Goal: Task Accomplishment & Management: Manage account settings

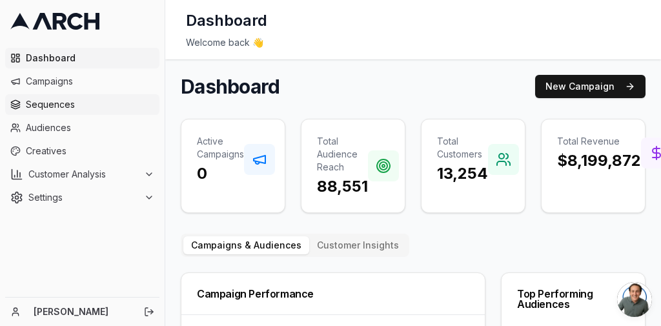
click at [60, 101] on span "Sequences" at bounding box center [90, 104] width 128 height 13
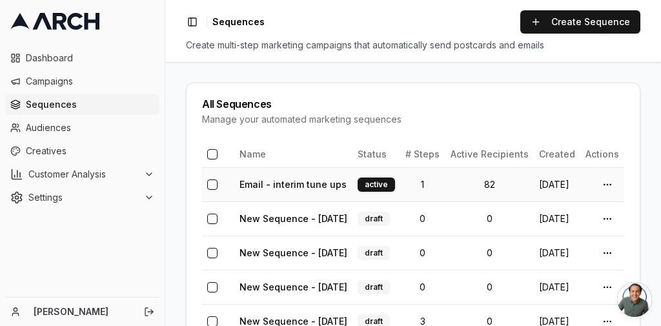
click at [499, 181] on td "82" at bounding box center [489, 184] width 88 height 34
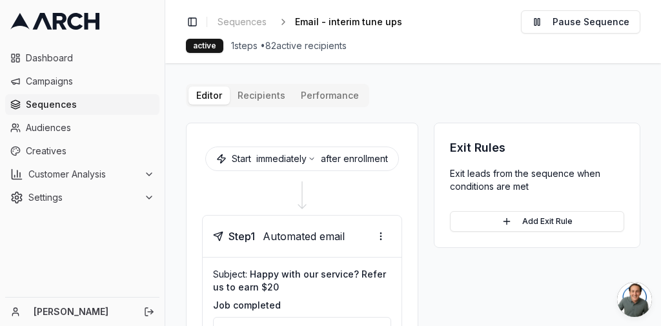
click at [246, 90] on div "Editor Recipients Performance Start immediately after enrollment Step 1 Automat…" at bounding box center [413, 317] width 454 height 466
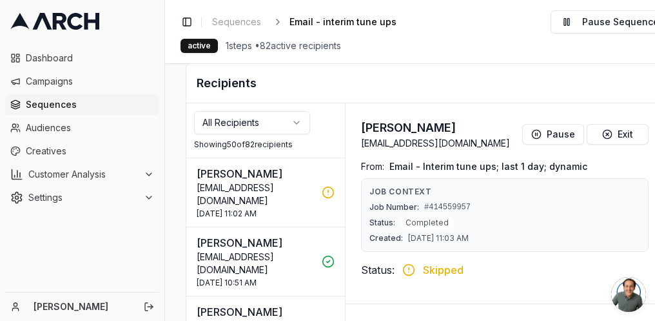
scroll to position [258, 0]
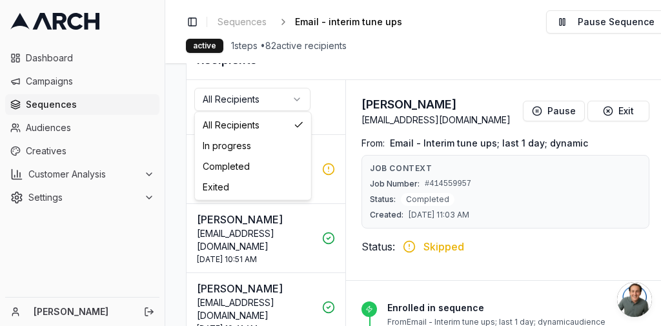
click at [234, 99] on html "Dashboard Campaigns Sequences Audiences Creatives Customer Analysis Settings Ka…" at bounding box center [330, 163] width 661 height 326
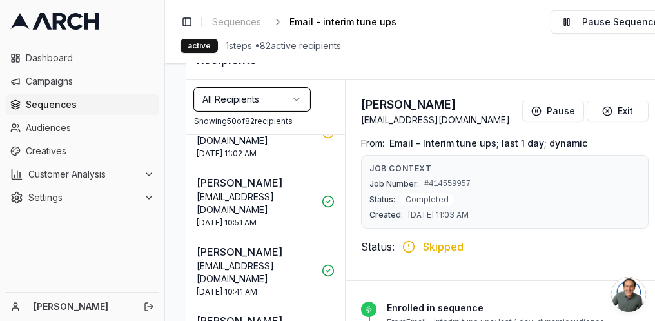
scroll to position [52, 0]
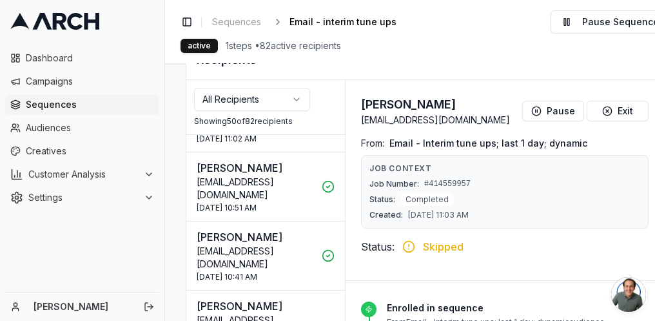
click at [292, 107] on html "Dashboard Campaigns Sequences Audiences Creatives Customer Analysis Settings Ka…" at bounding box center [327, 160] width 655 height 321
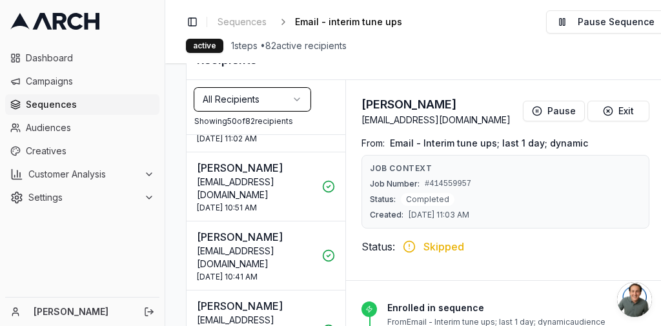
click at [179, 243] on html "Dashboard Campaigns Sequences Audiences Creatives Customer Analysis Settings Ka…" at bounding box center [330, 163] width 661 height 326
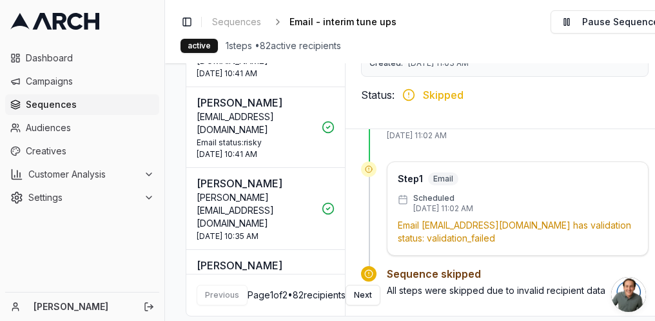
scroll to position [413, 0]
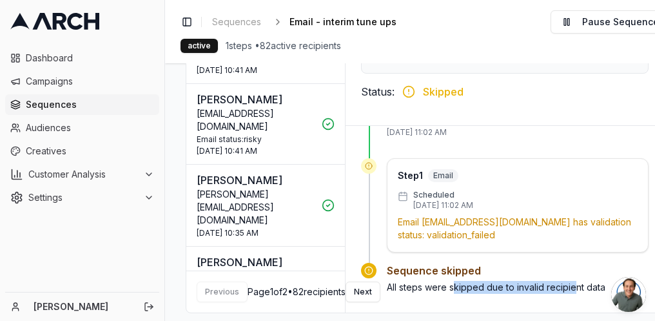
drag, startPoint x: 452, startPoint y: 292, endPoint x: 580, endPoint y: 295, distance: 127.8
click at [572, 295] on div "Sequence skipped All steps were skipped due to invalid recipient data" at bounding box center [505, 283] width 288 height 41
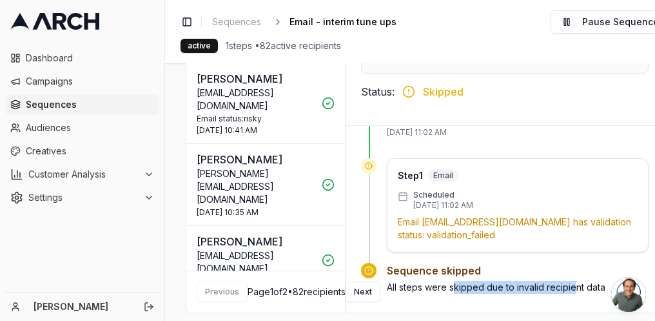
scroll to position [155, 0]
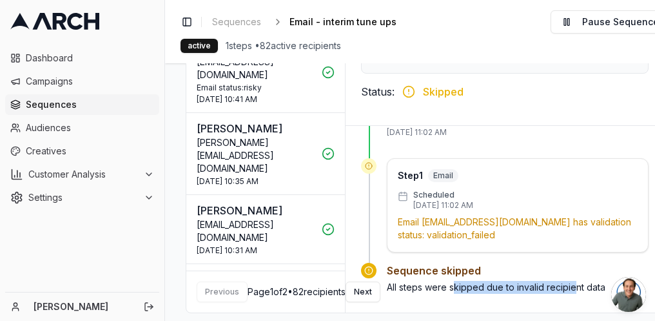
click at [227, 264] on button "Ginger Schremser kngschremser@comcast.net 1 Oct 2025 - 10:31 AM" at bounding box center [265, 298] width 159 height 68
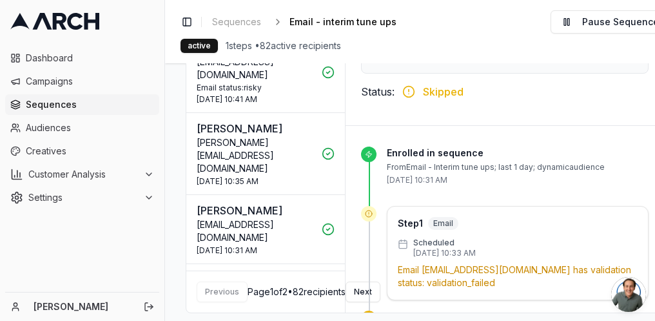
click at [496, 280] on p "Email kngschremser@comcast.net has validation status: validation_failed" at bounding box center [518, 276] width 240 height 26
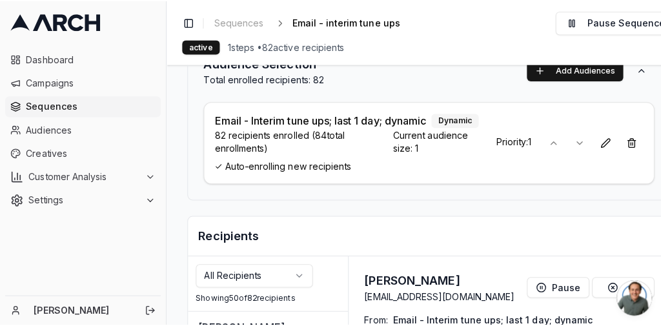
scroll to position [0, 0]
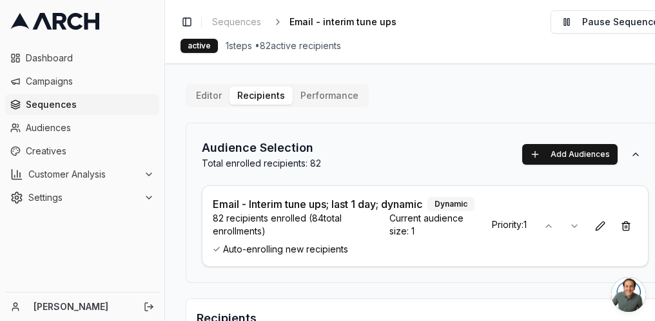
click at [326, 103] on button "Performance" at bounding box center [330, 95] width 74 height 18
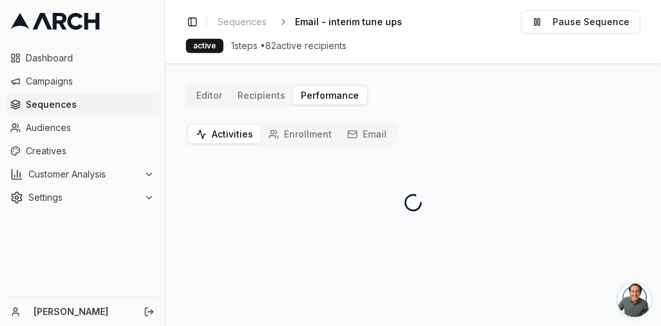
click at [241, 124] on div "Activities Enrollment Email" at bounding box center [291, 134] width 211 height 23
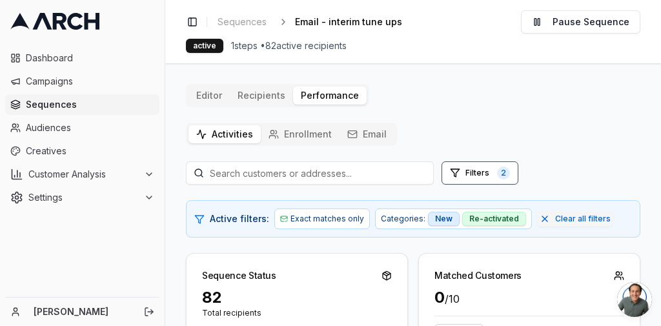
click at [357, 134] on button "Email" at bounding box center [366, 134] width 55 height 18
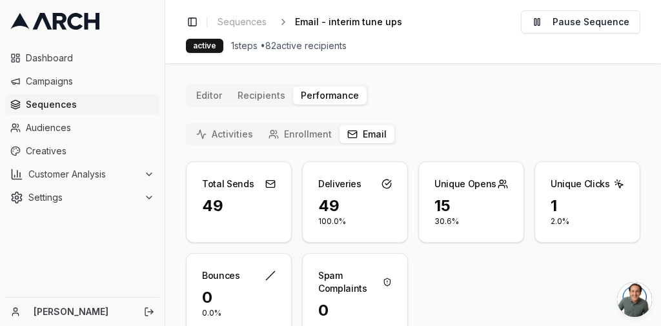
click at [568, 228] on div "1 2.0%" at bounding box center [587, 218] width 104 height 46
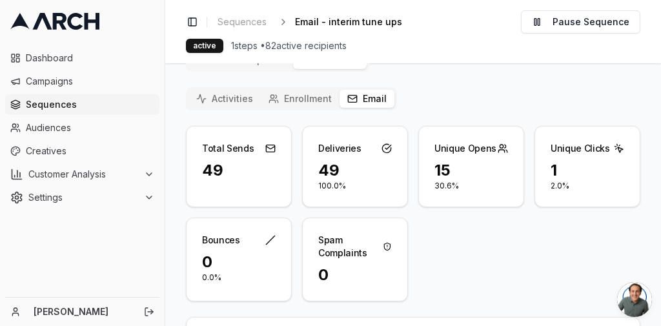
scroll to position [52, 0]
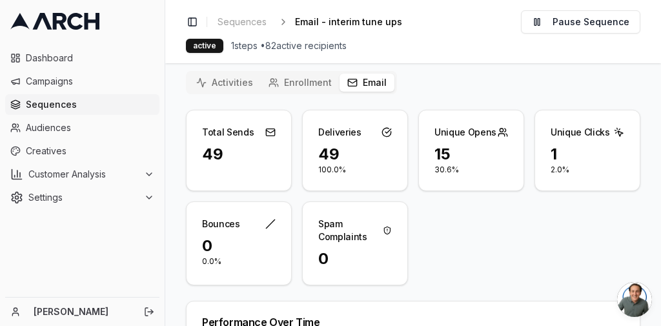
click at [384, 226] on icon at bounding box center [387, 230] width 9 height 10
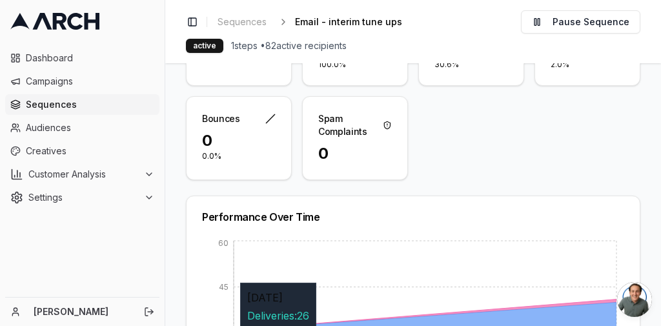
scroll to position [0, 0]
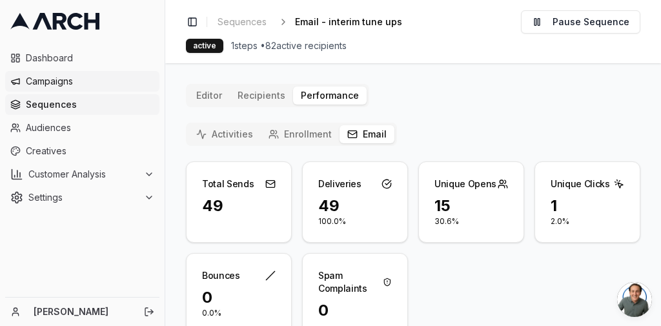
drag, startPoint x: 25, startPoint y: 82, endPoint x: 35, endPoint y: 78, distance: 10.4
click at [25, 82] on link "Campaigns" at bounding box center [82, 81] width 154 height 21
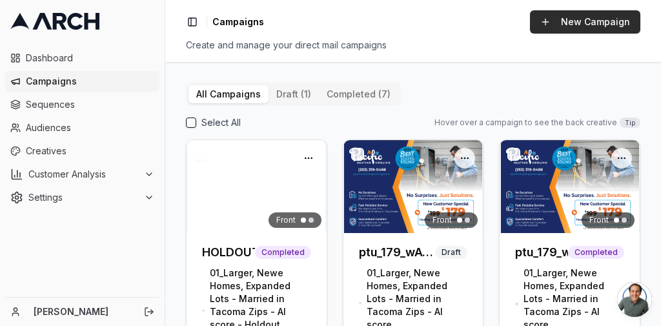
click at [591, 31] on button "New Campaign" at bounding box center [585, 21] width 110 height 23
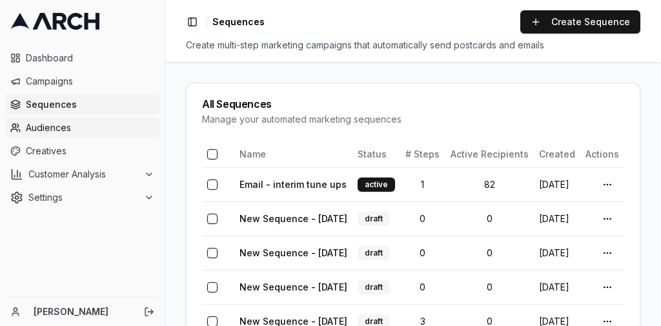
click at [66, 135] on link "Audiences" at bounding box center [82, 127] width 154 height 21
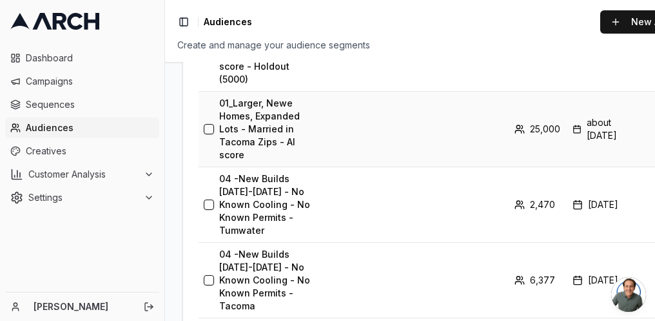
scroll to position [568, 0]
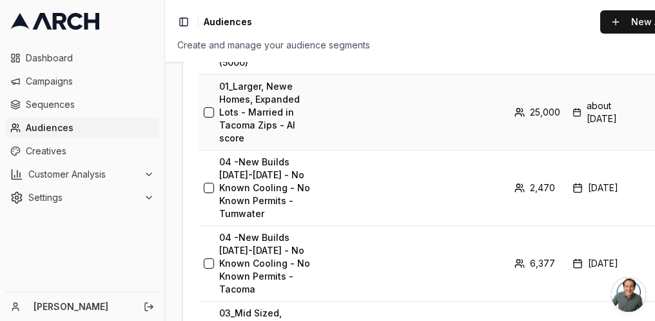
click at [210, 117] on button "button" at bounding box center [209, 112] width 10 height 10
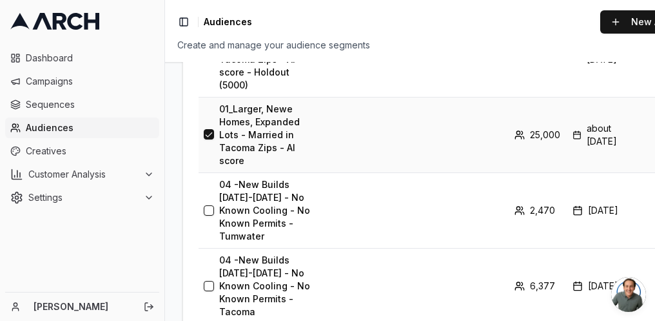
scroll to position [599, 0]
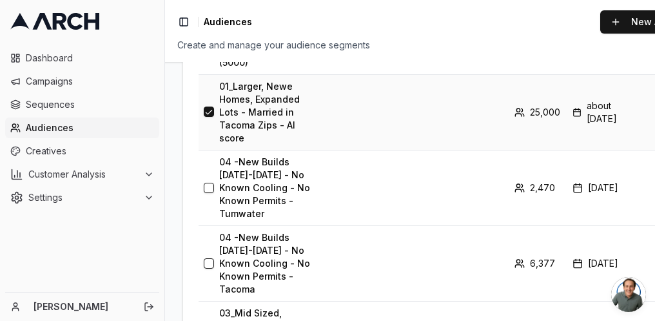
click at [628, 221] on html "Dashboard Campaigns Sequences Audiences Creatives Customer Analysis Settings Ka…" at bounding box center [324, 160] width 655 height 321
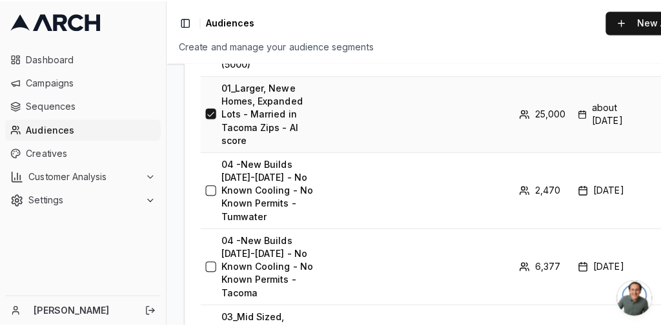
scroll to position [0, 3]
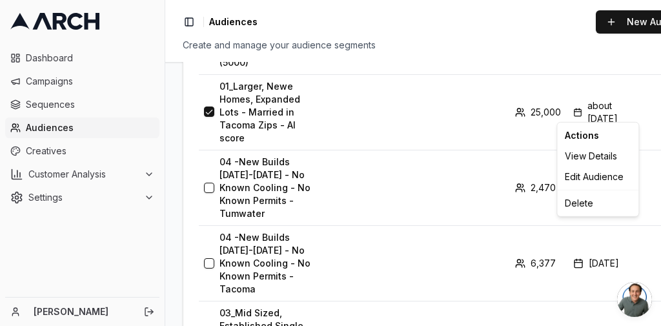
click at [601, 136] on div "Actions" at bounding box center [597, 135] width 76 height 21
click at [585, 135] on div "Actions" at bounding box center [597, 135] width 76 height 21
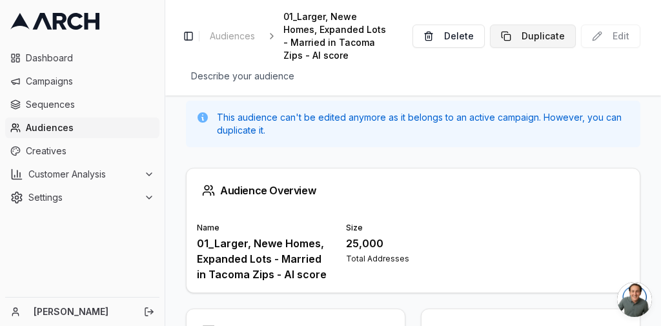
click at [532, 27] on button "Duplicate" at bounding box center [533, 36] width 86 height 23
click at [45, 130] on span "Audiences" at bounding box center [90, 127] width 128 height 13
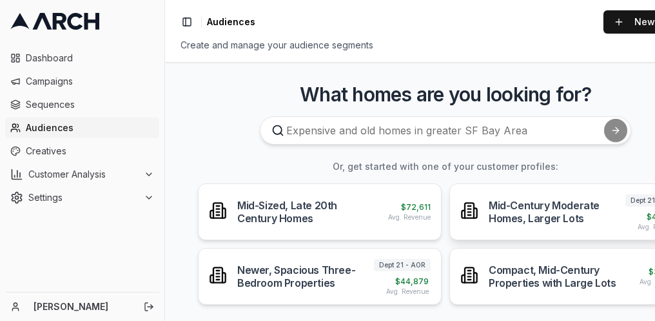
scroll to position [258, 0]
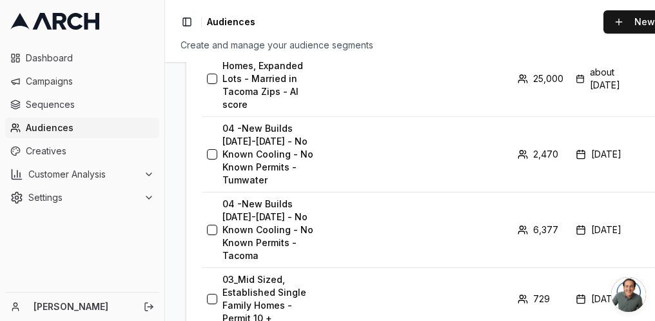
scroll to position [619, 0]
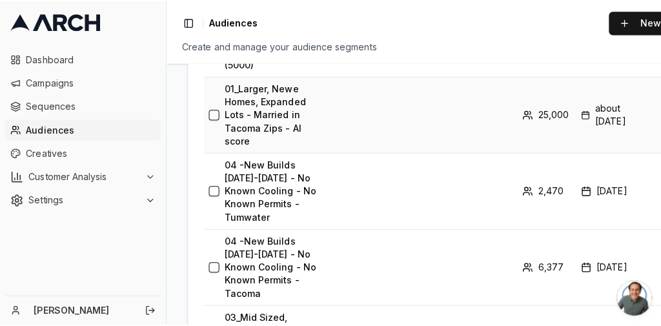
scroll to position [568, 0]
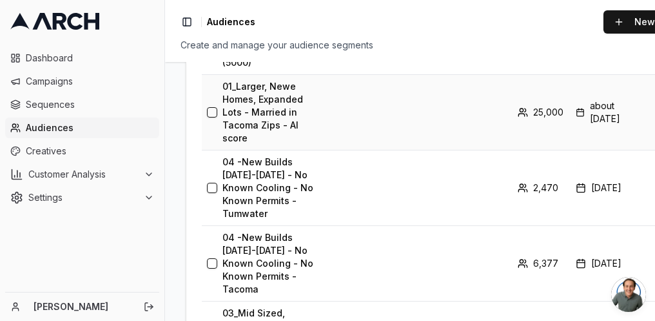
click at [627, 230] on html "Dashboard Campaigns Sequences Audiences Creatives Customer Analysis Settings Ka…" at bounding box center [327, 160] width 655 height 321
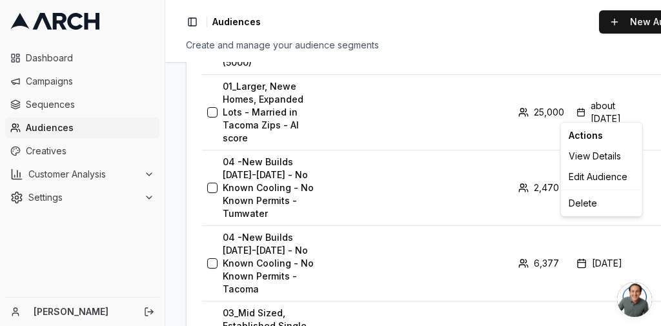
click at [575, 135] on div "Actions" at bounding box center [601, 135] width 76 height 21
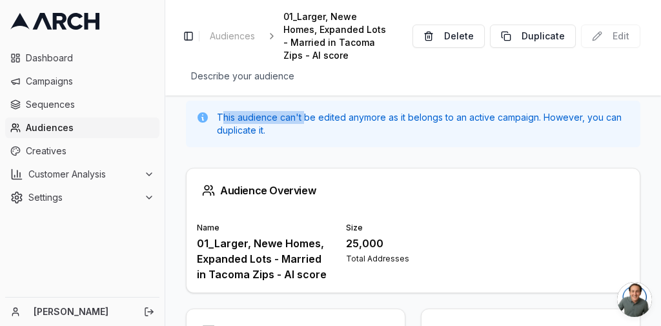
drag, startPoint x: 246, startPoint y: 104, endPoint x: 362, endPoint y: 103, distance: 116.1
click at [316, 111] on p "This audience can't be edited anymore as it belongs to an active campaign. Howe…" at bounding box center [423, 124] width 413 height 26
click at [517, 32] on button "Duplicate" at bounding box center [533, 36] width 86 height 23
click at [84, 129] on span "Audiences" at bounding box center [90, 127] width 128 height 13
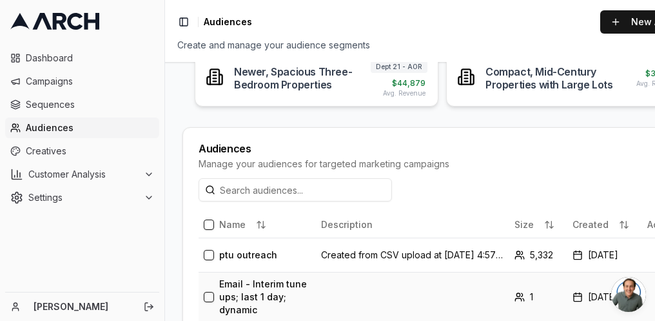
scroll to position [258, 0]
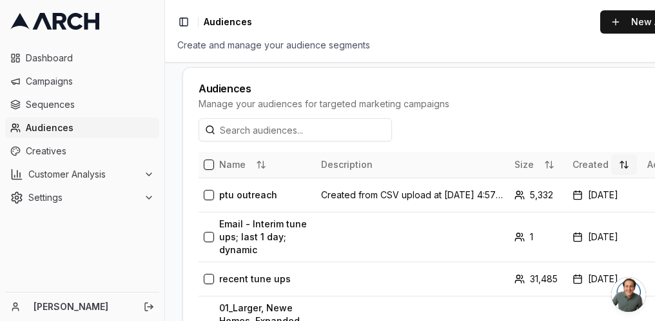
click at [612, 154] on button at bounding box center [625, 164] width 26 height 21
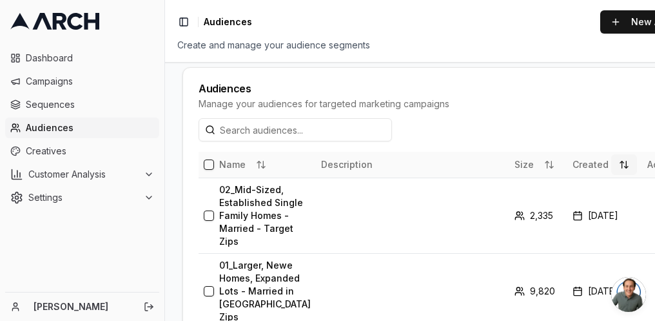
click at [612, 159] on button at bounding box center [625, 164] width 26 height 21
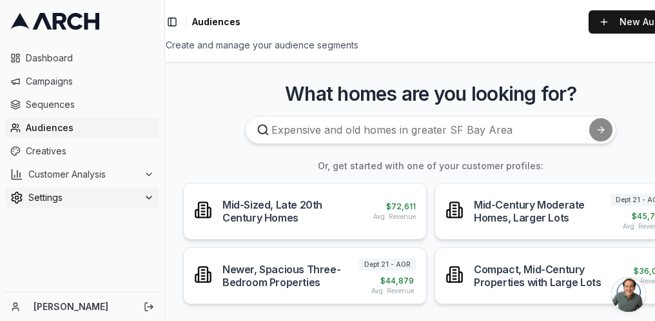
scroll to position [0, 0]
click at [46, 75] on span "Campaigns" at bounding box center [90, 81] width 128 height 13
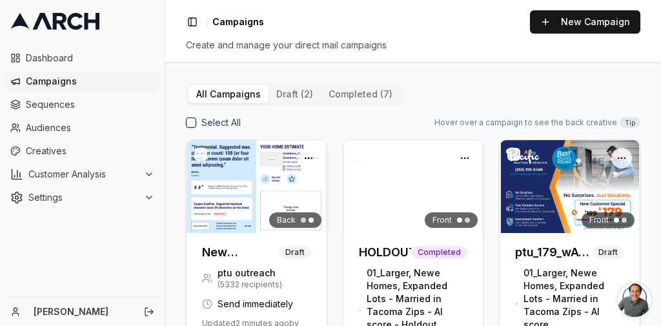
click at [253, 177] on img at bounding box center [256, 186] width 140 height 93
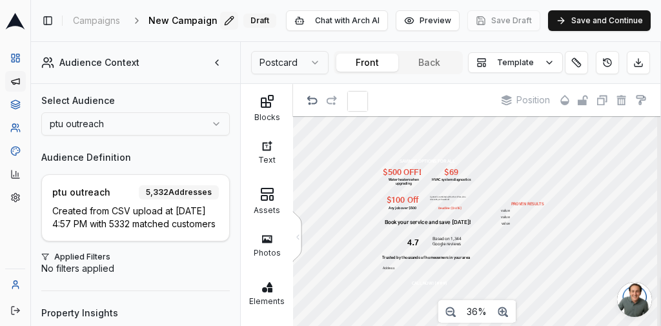
click at [161, 22] on span "New Campaign" at bounding box center [182, 20] width 69 height 13
type input "ptu_179_directmail_newcustomers_sept2025"
click at [231, 20] on div "Save Cancel" at bounding box center [228, 21] width 39 height 18
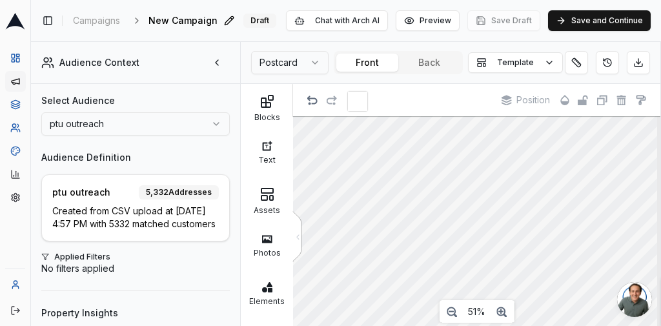
scroll to position [28, 0]
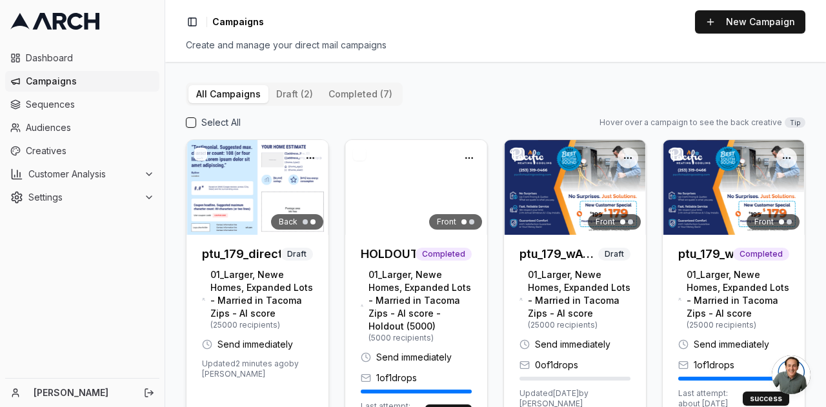
click at [239, 180] on img at bounding box center [257, 187] width 142 height 95
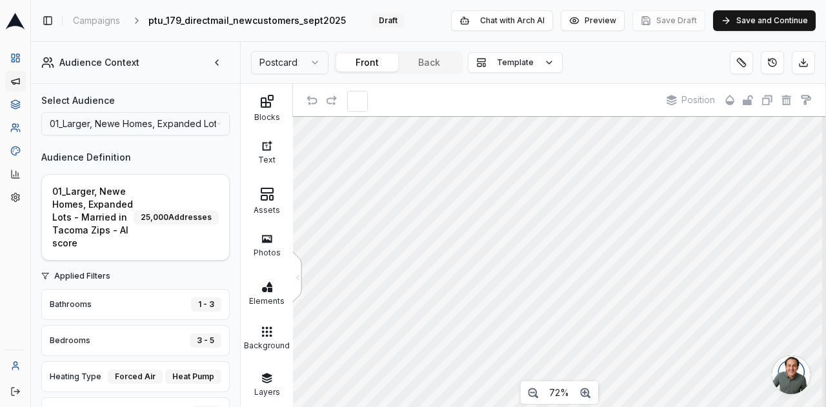
scroll to position [28, 0]
click at [431, 63] on button "Back" at bounding box center [429, 63] width 62 height 18
click at [495, 65] on button "Template" at bounding box center [515, 62] width 95 height 21
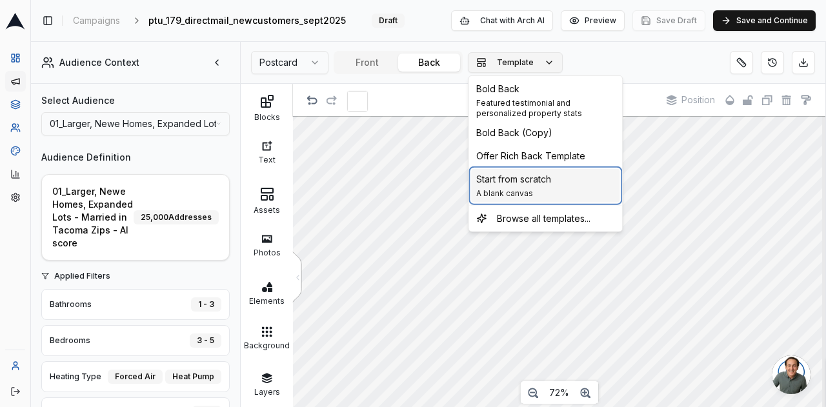
drag, startPoint x: 570, startPoint y: 186, endPoint x: 472, endPoint y: 66, distance: 154.5
click at [570, 186] on div "Start from scratch A blank canvas" at bounding box center [545, 186] width 148 height 34
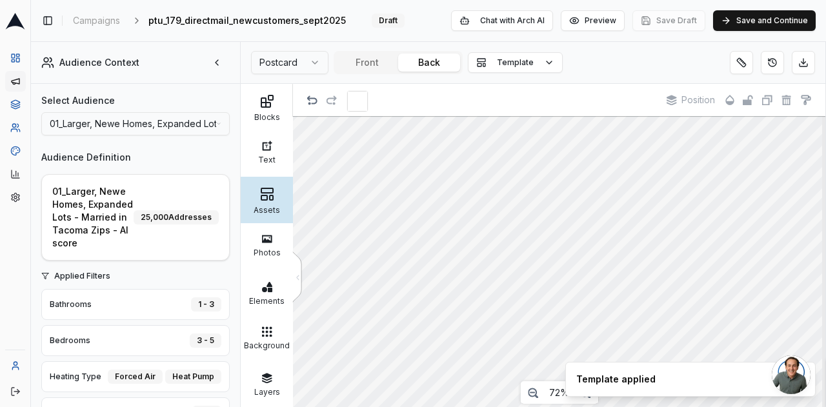
click at [246, 193] on div at bounding box center [267, 193] width 46 height 15
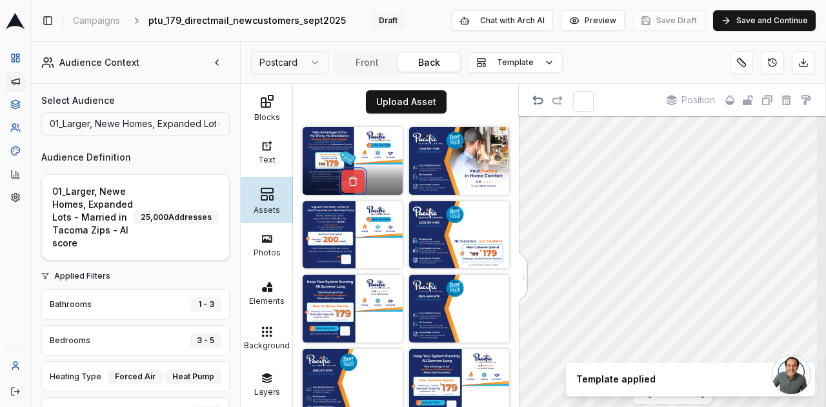
click at [349, 173] on button at bounding box center [352, 181] width 23 height 23
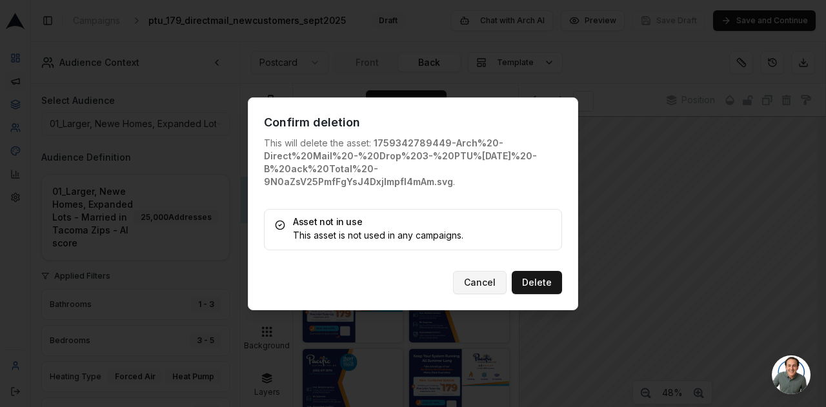
click at [483, 275] on button "Cancel" at bounding box center [480, 282] width 54 height 23
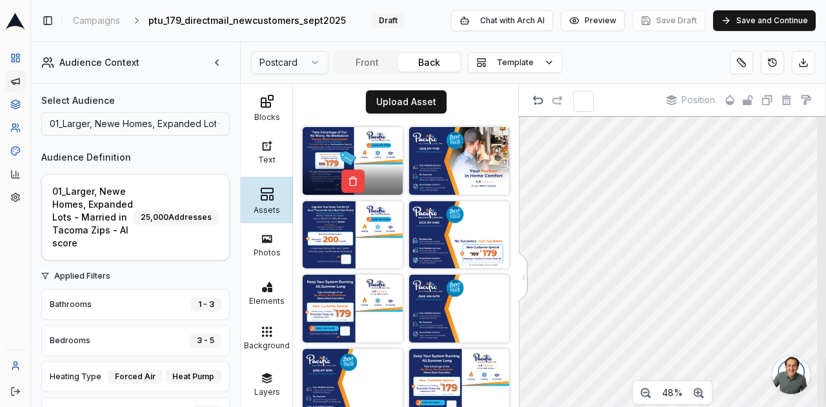
click at [379, 128] on img at bounding box center [353, 161] width 100 height 68
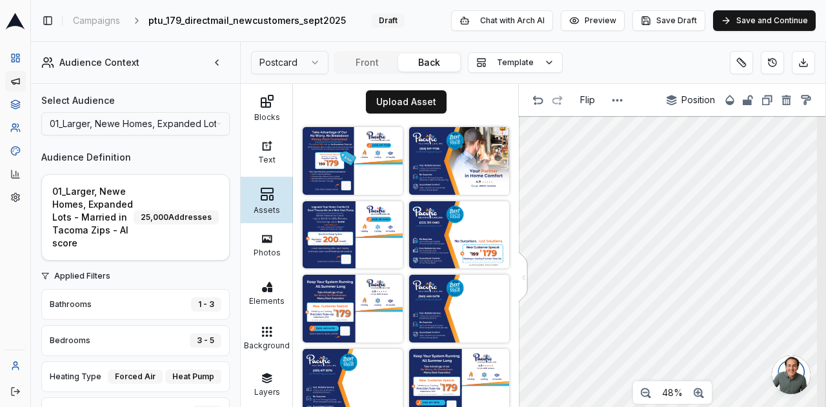
click at [808, 360] on body "Dashboard Campaigns Sequences Audiences Creatives Customer Analysis Settings To…" at bounding box center [413, 203] width 826 height 407
click at [210, 61] on button at bounding box center [217, 62] width 26 height 21
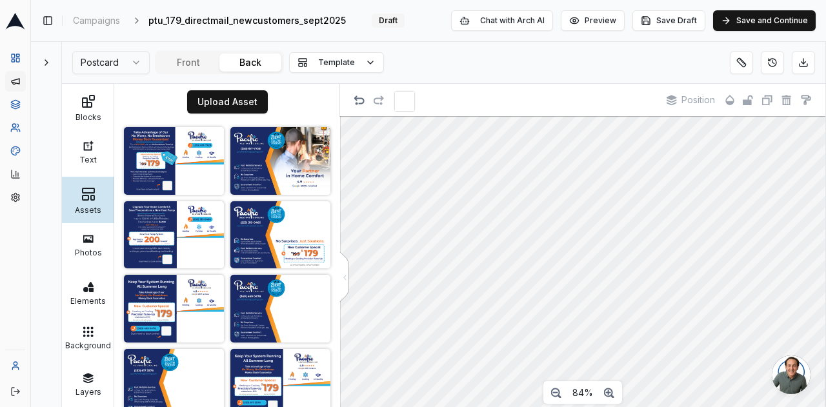
scroll to position [44, 11]
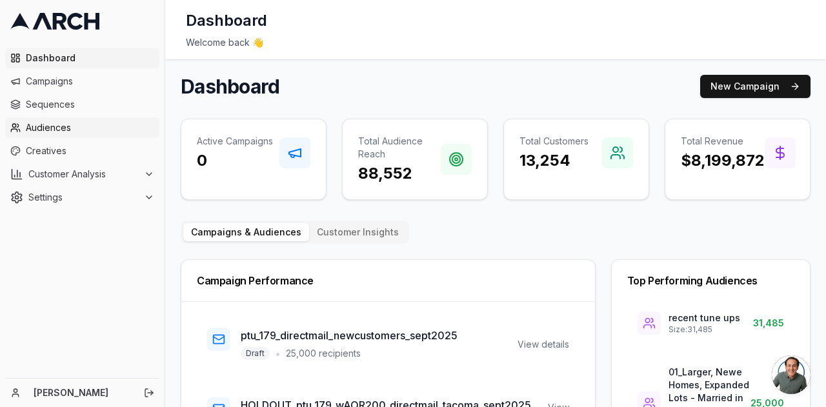
click at [68, 134] on span "Audiences" at bounding box center [90, 127] width 128 height 13
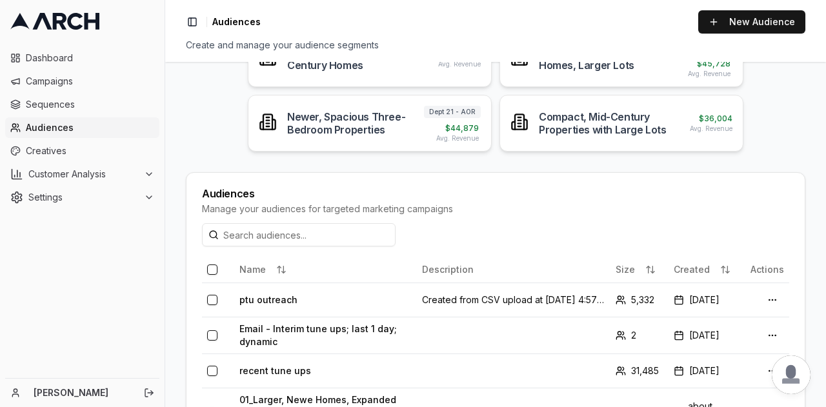
scroll to position [24, 0]
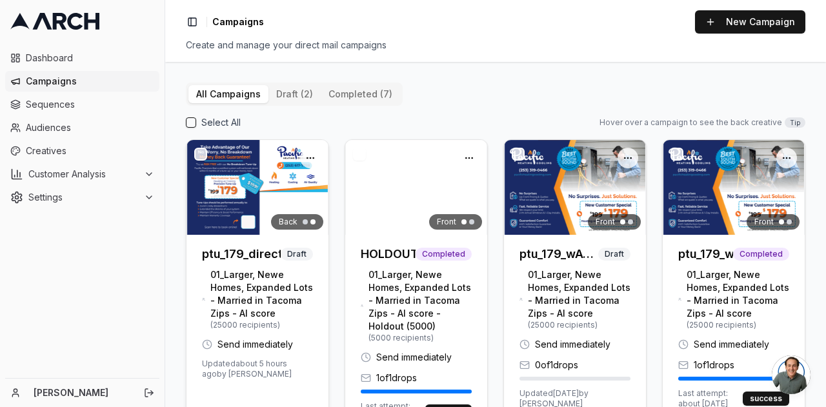
click at [232, 189] on img at bounding box center [257, 187] width 142 height 95
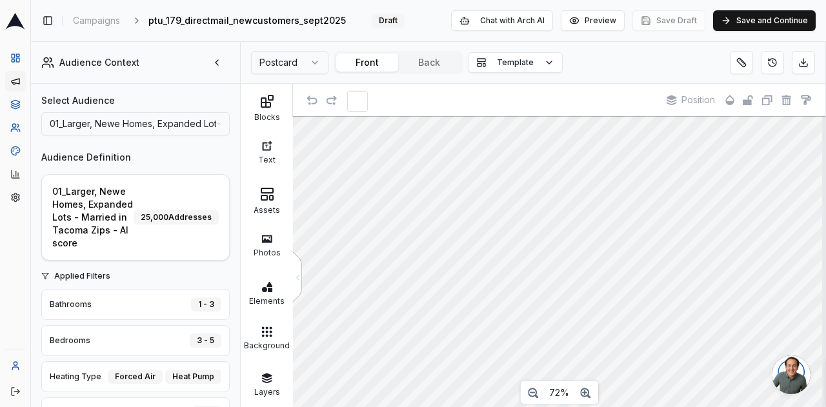
scroll to position [28, 0]
drag, startPoint x: 12, startPoint y: 134, endPoint x: 35, endPoint y: 131, distance: 23.4
click at [12, 134] on link "Audiences" at bounding box center [15, 127] width 21 height 21
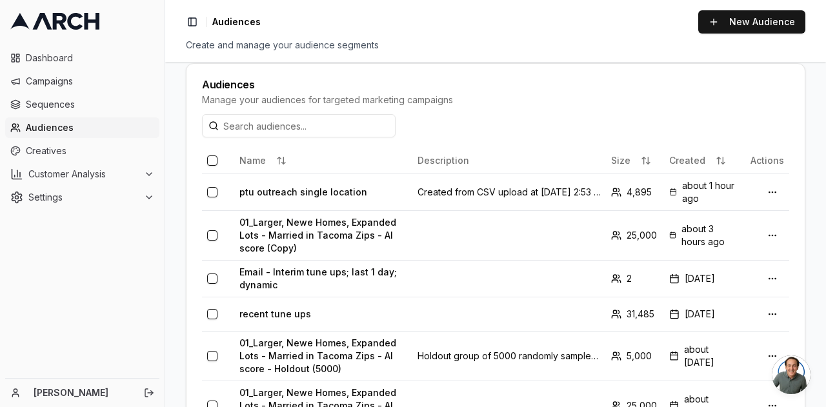
scroll to position [194, 0]
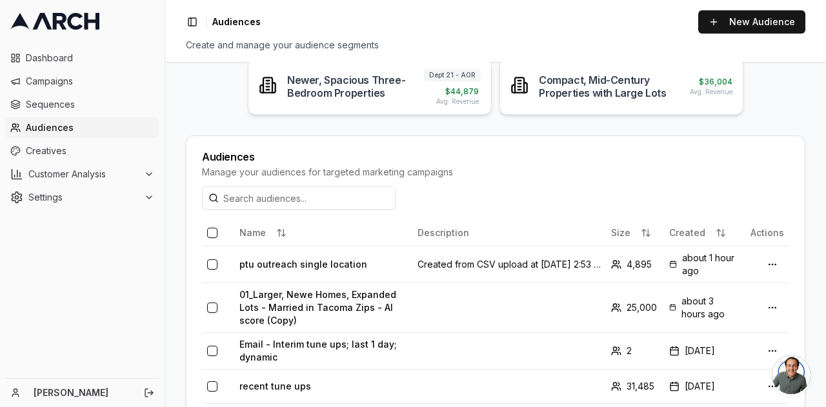
scroll to position [194, 0]
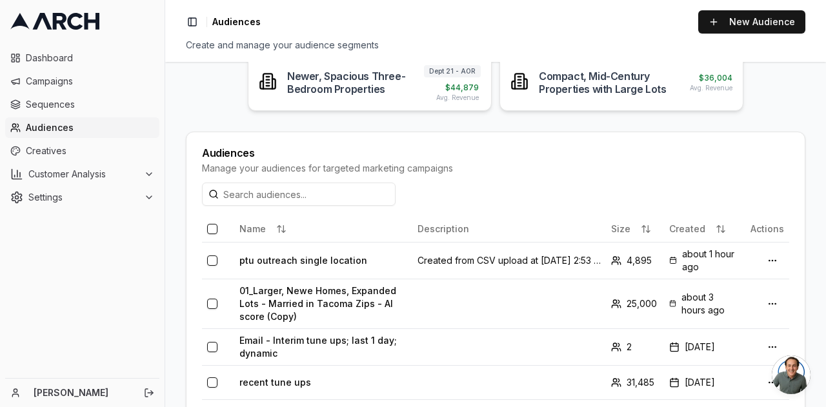
click at [708, 223] on button at bounding box center [721, 229] width 26 height 21
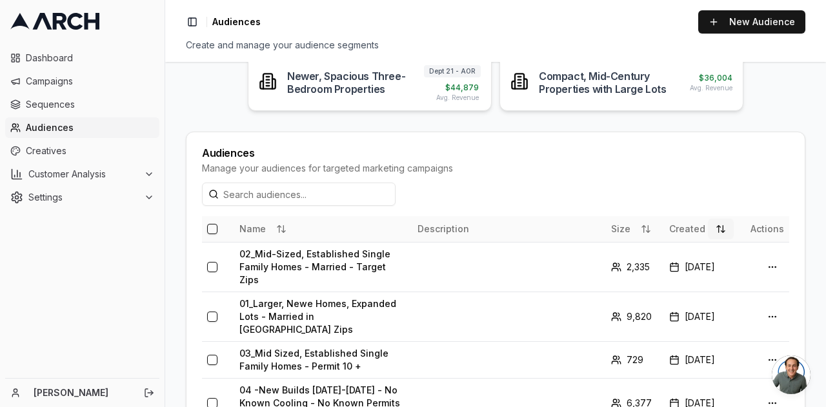
click at [708, 223] on button at bounding box center [721, 229] width 26 height 21
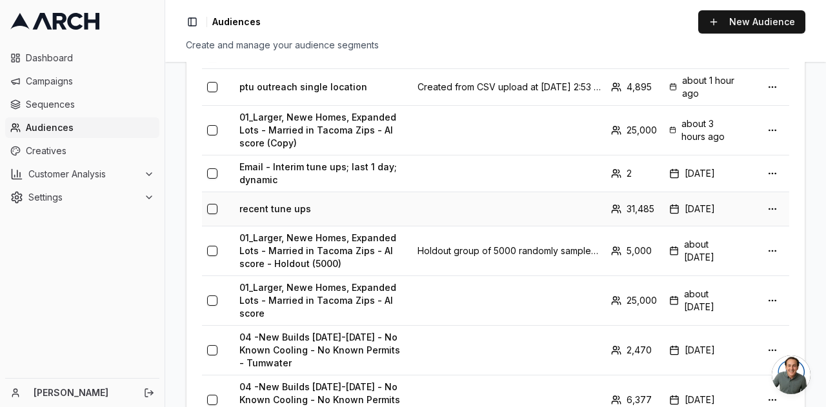
scroll to position [387, 0]
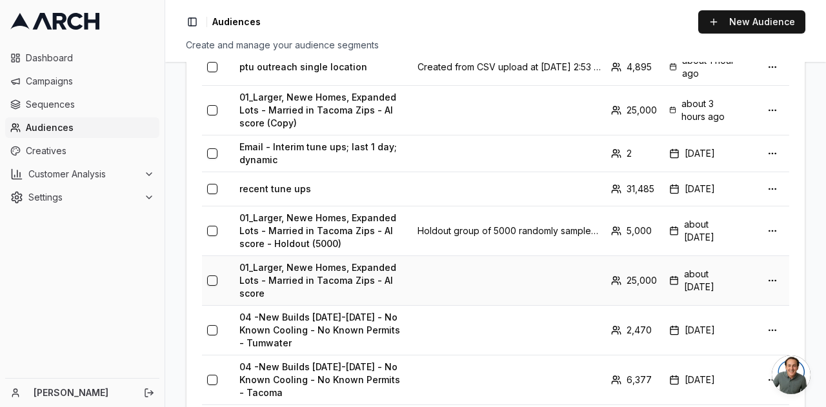
click at [212, 277] on button "button" at bounding box center [212, 280] width 10 height 10
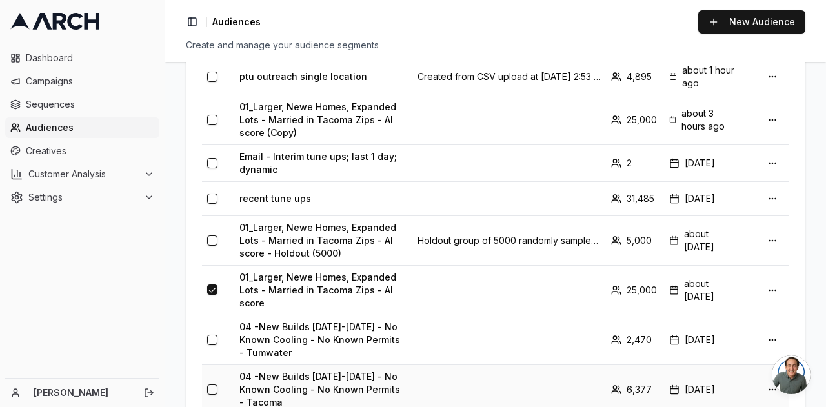
scroll to position [418, 0]
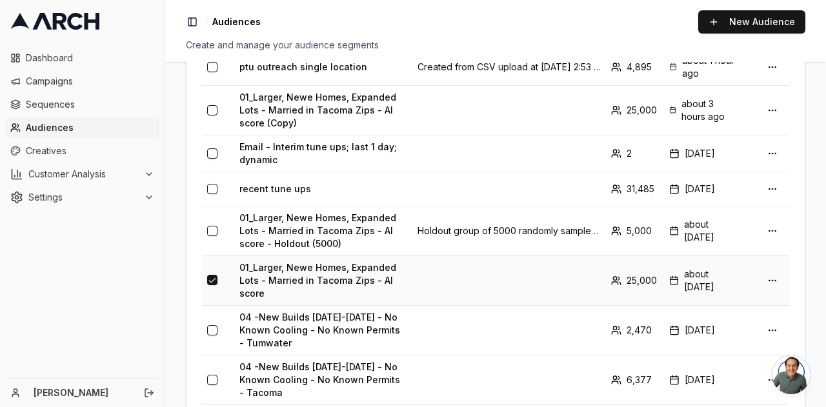
click at [286, 274] on td "01_Larger, Newe Homes, Expanded Lots - Married in Tacoma Zips - AI score" at bounding box center [323, 280] width 178 height 50
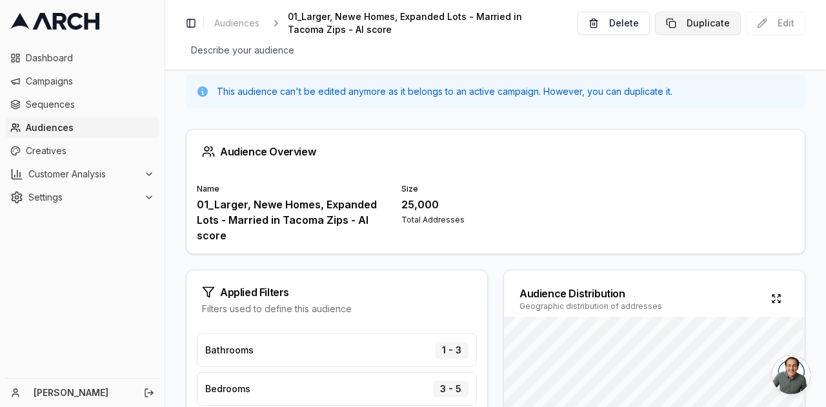
click at [712, 20] on button "Duplicate" at bounding box center [698, 23] width 86 height 23
click at [57, 126] on span "Audiences" at bounding box center [90, 127] width 128 height 13
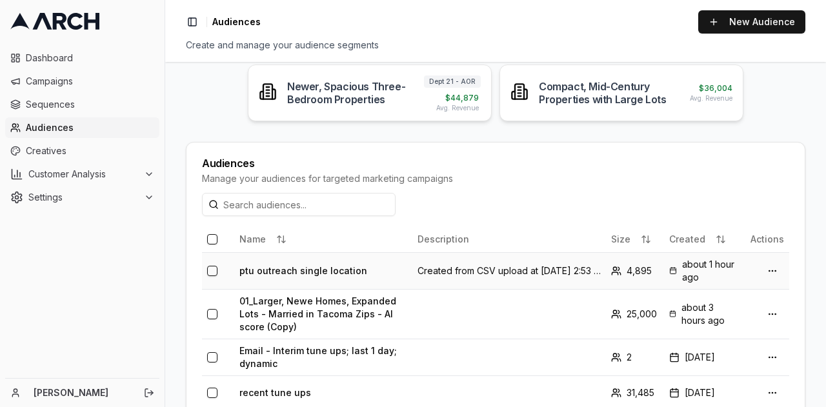
scroll to position [323, 0]
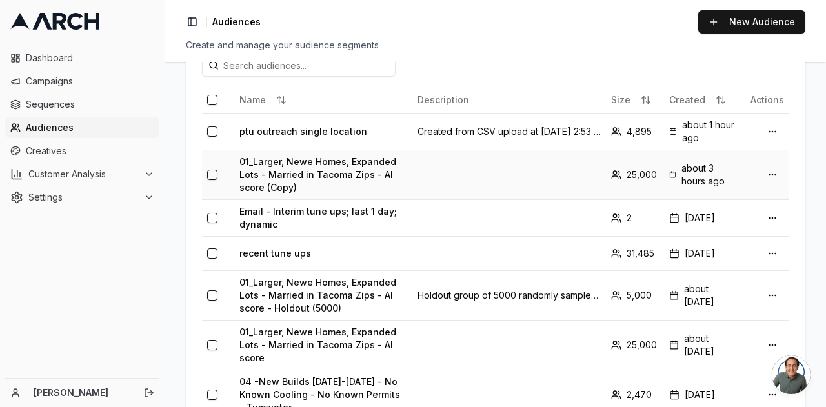
click at [324, 172] on td "01_Larger, Newe Homes, Expanded Lots - Married in Tacoma Zips - AI score (Copy)" at bounding box center [323, 175] width 178 height 50
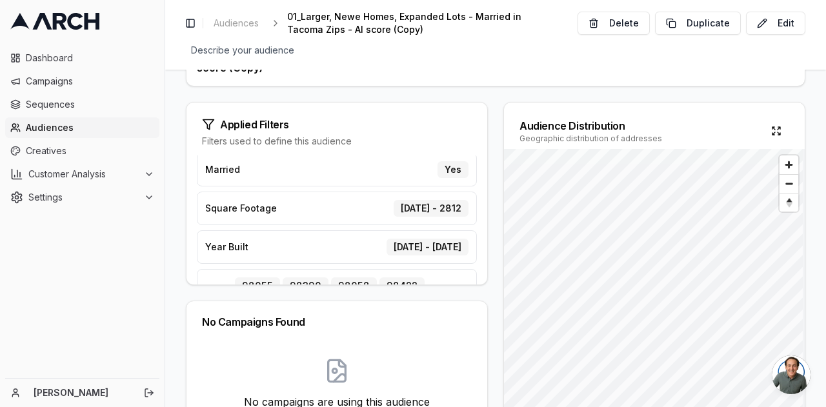
scroll to position [170, 0]
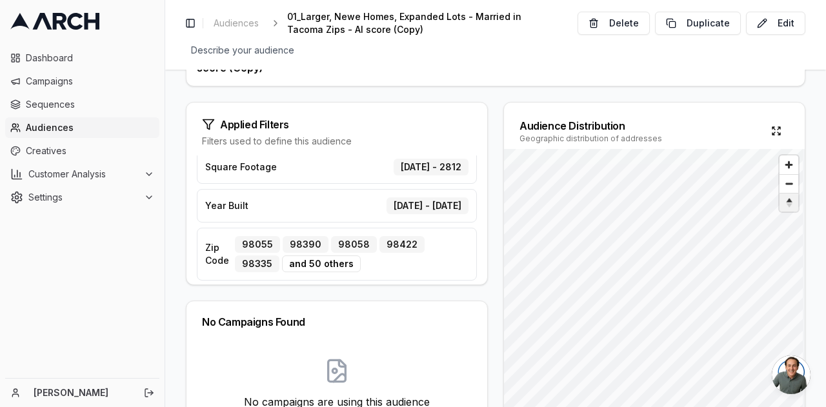
click at [788, 193] on button "Reset bearing to north" at bounding box center [788, 202] width 19 height 19
click at [784, 206] on span "Reset bearing to north" at bounding box center [788, 203] width 19 height 18
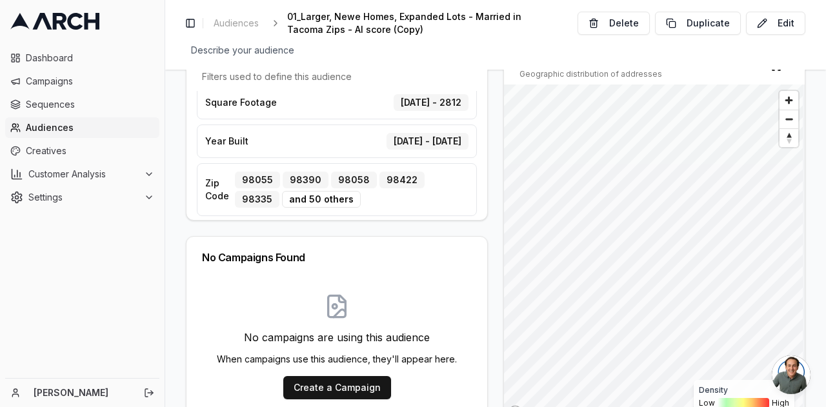
click at [286, 193] on div "and 50 others" at bounding box center [321, 199] width 79 height 17
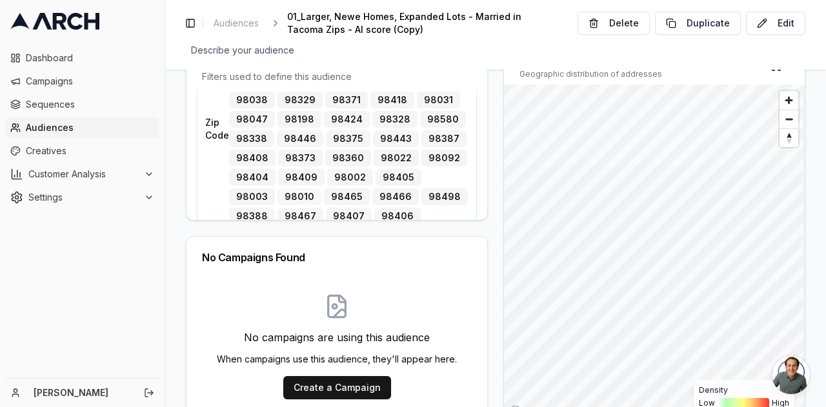
scroll to position [341, 0]
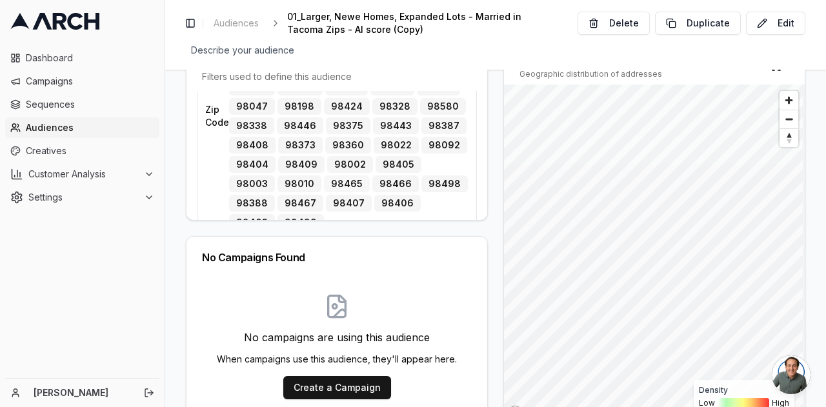
click at [324, 177] on div "98465" at bounding box center [347, 183] width 46 height 17
click at [324, 175] on div "98465" at bounding box center [347, 183] width 46 height 17
click at [459, 192] on div "98055 98390 98058 98422 98335 98391 98030 98327 98001 98333 98321 98042 98445 9…" at bounding box center [348, 116] width 239 height 230
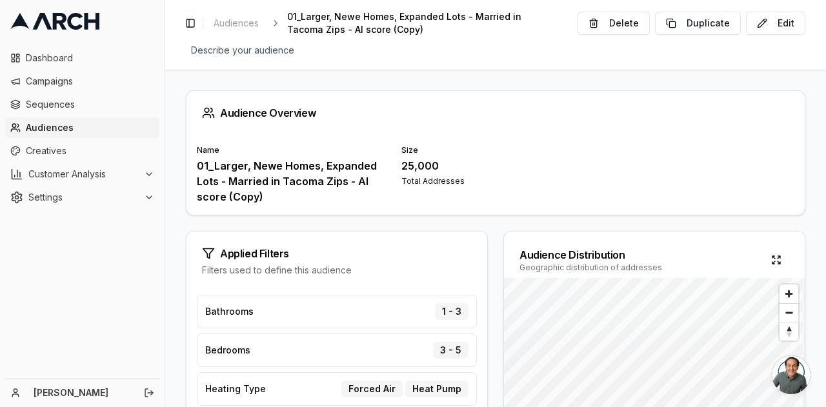
scroll to position [0, 0]
click at [794, 15] on button "Edit" at bounding box center [775, 23] width 59 height 23
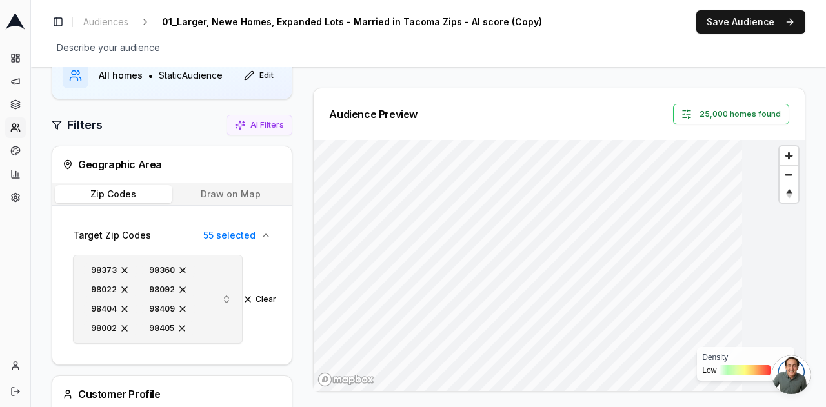
scroll to position [412, 0]
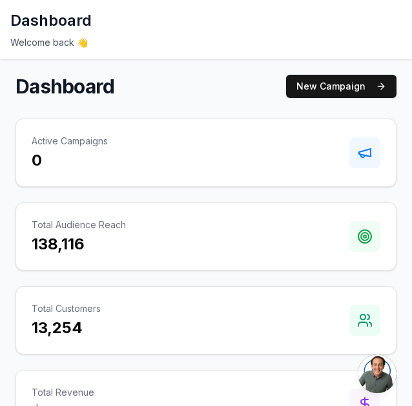
click at [240, 81] on div "Dashboard New Campaign" at bounding box center [205, 86] width 381 height 23
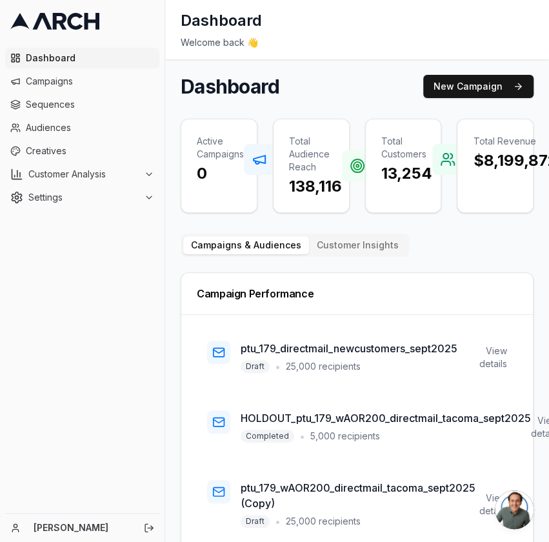
drag, startPoint x: 309, startPoint y: 3, endPoint x: 85, endPoint y: 280, distance: 356.3
click at [85, 280] on div "Dashboard Campaigns Sequences Audiences Creatives Customer Analysis Settings" at bounding box center [82, 278] width 164 height 470
click at [46, 126] on span "Audiences" at bounding box center [90, 127] width 128 height 13
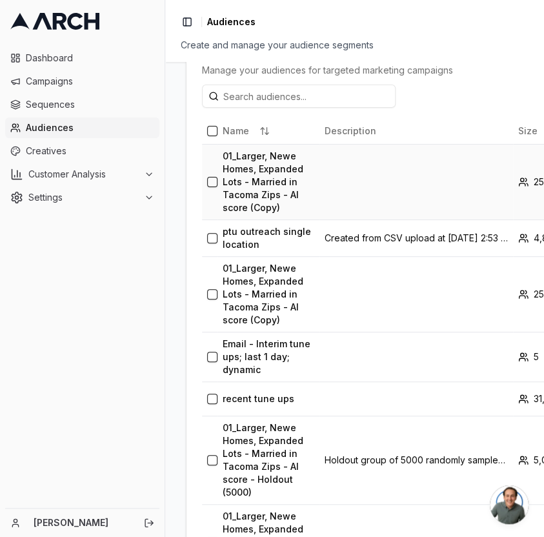
scroll to position [344, 0]
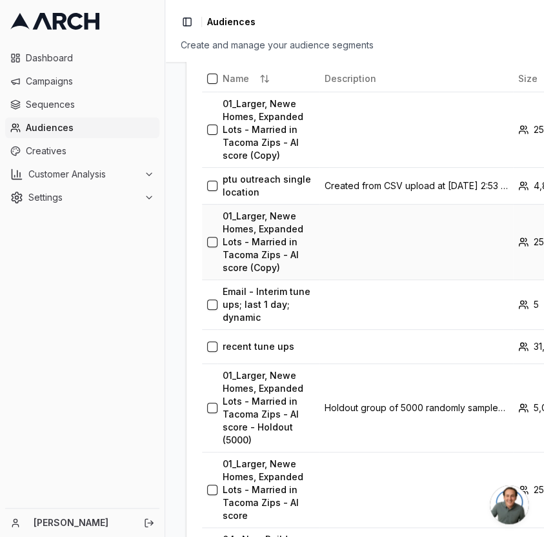
click at [206, 279] on td at bounding box center [209, 241] width 15 height 75
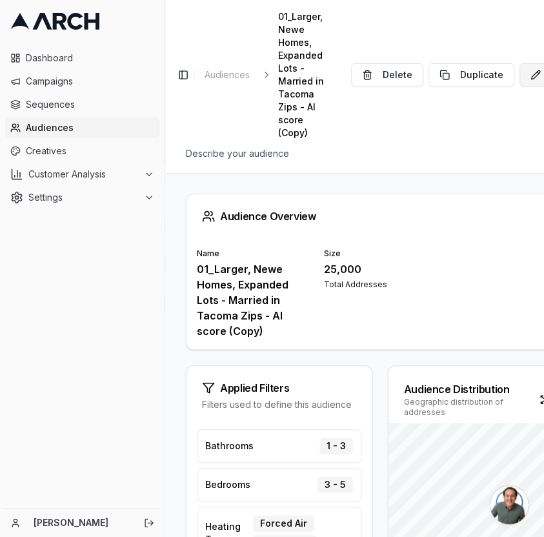
click at [521, 74] on button "Edit" at bounding box center [548, 74] width 59 height 23
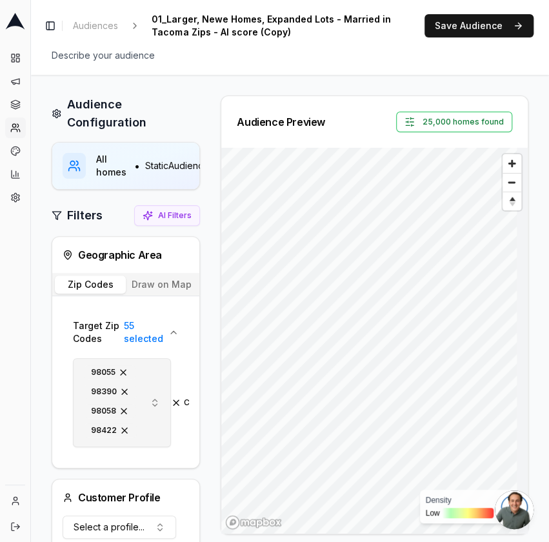
drag, startPoint x: 137, startPoint y: 366, endPoint x: 137, endPoint y: 410, distance: 44.5
click at [137, 414] on div "98055 98390 98058 98422 98335 98391 98030 98327 98001 98333 98321 98042 98445 9…" at bounding box center [111, 402] width 55 height 77
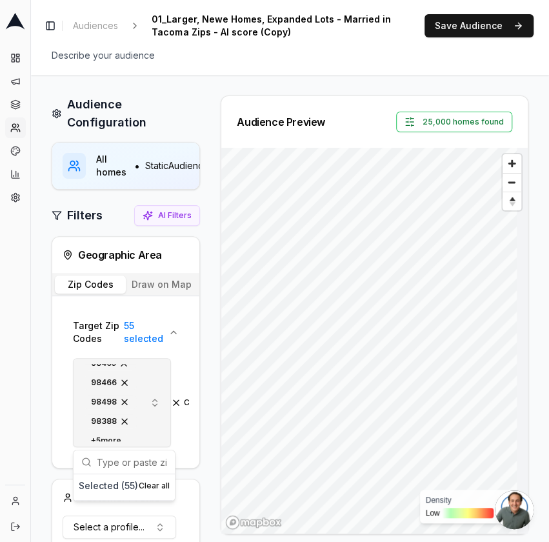
click at [103, 433] on div "+ 5 more" at bounding box center [106, 440] width 45 height 14
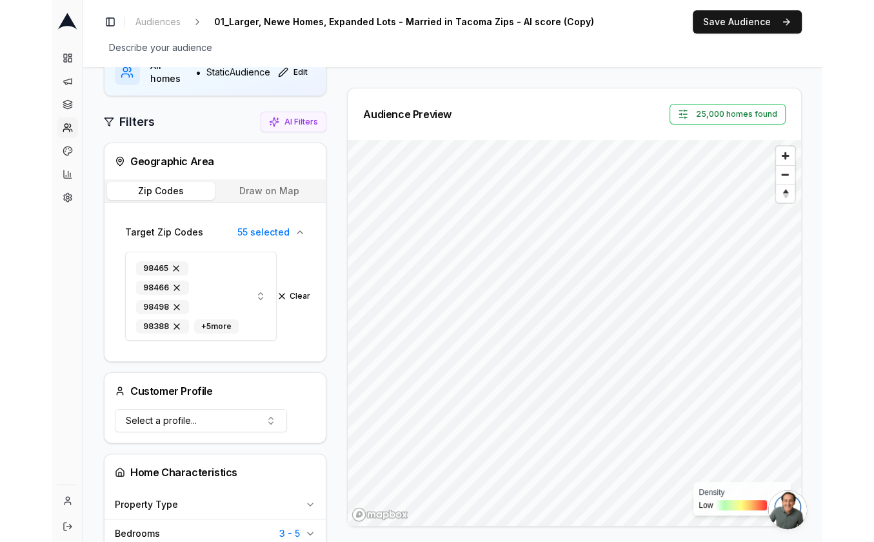
scroll to position [419, 0]
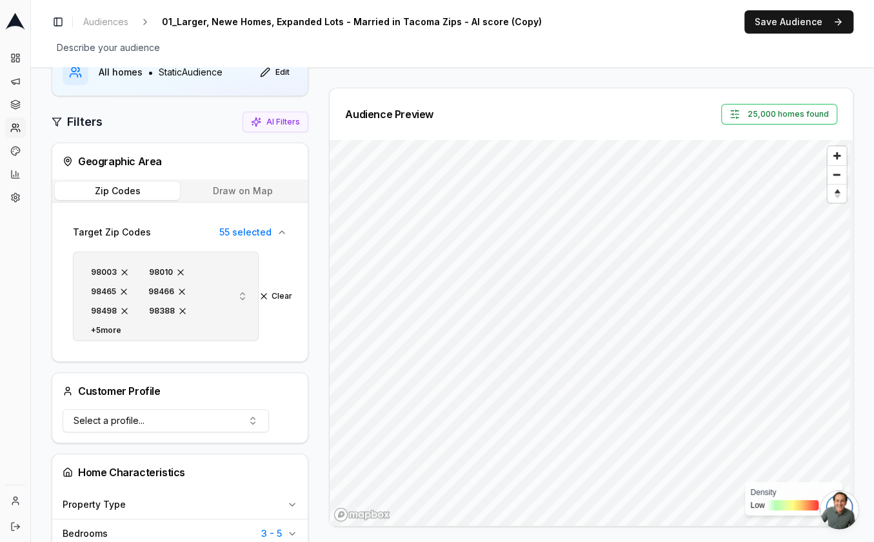
click at [119, 323] on div "+ 5 more" at bounding box center [106, 330] width 45 height 14
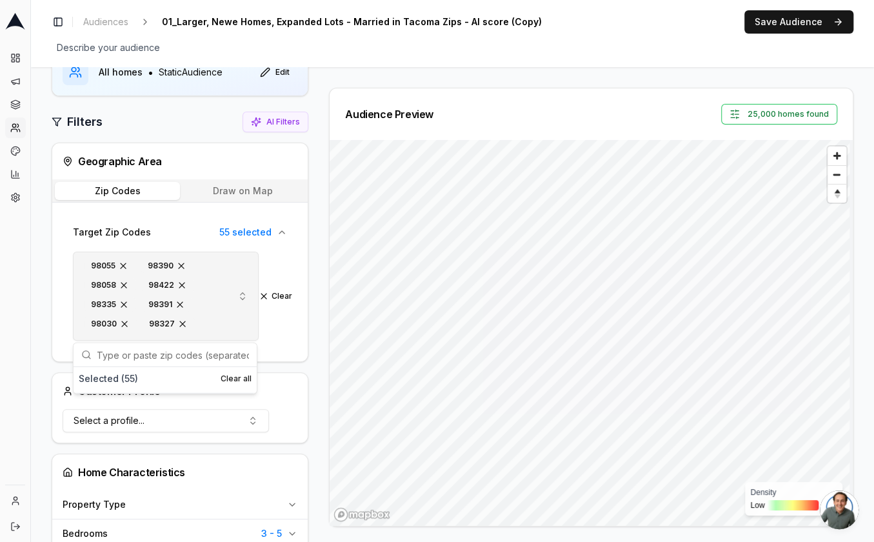
click at [225, 269] on button "98055 98390 98058 98422 98335 98391 98030 98327 98001 98333 98321 98042 98445 9…" at bounding box center [166, 296] width 186 height 89
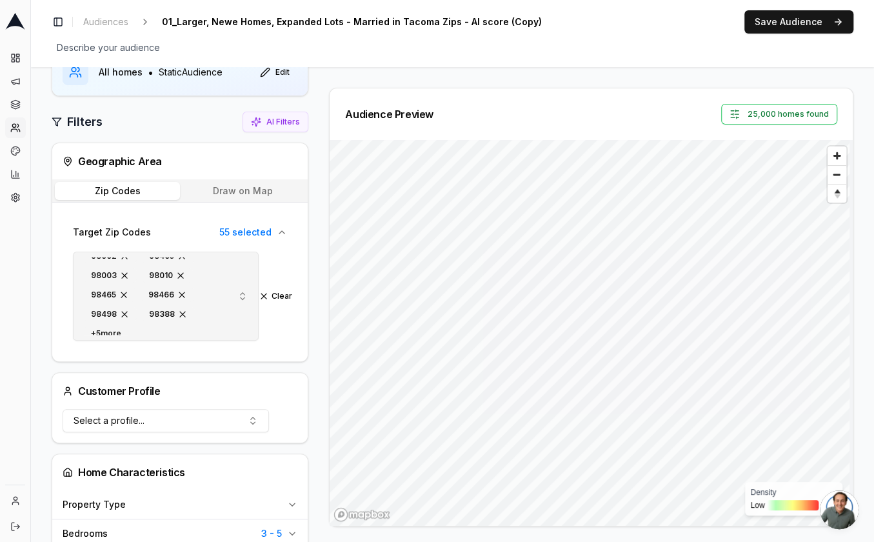
scroll to position [419, 0]
click at [124, 306] on span "button" at bounding box center [124, 311] width 10 height 10
click at [123, 307] on span "button" at bounding box center [124, 311] width 10 height 10
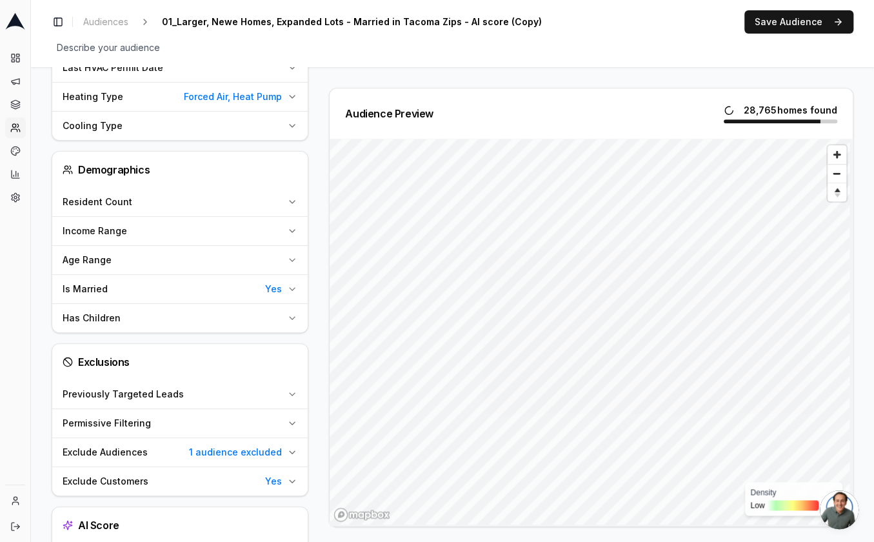
scroll to position [806, 0]
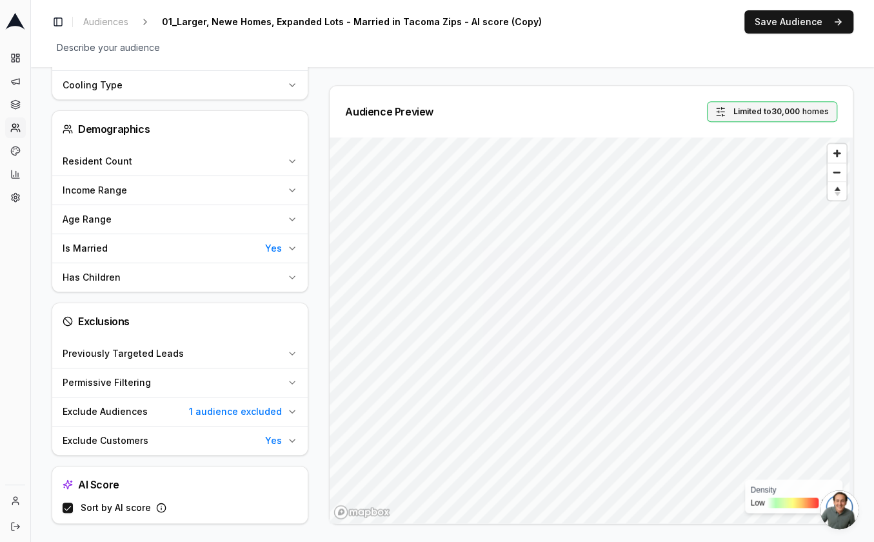
click at [543, 107] on span "Limited to 30,000" at bounding box center [766, 111] width 66 height 10
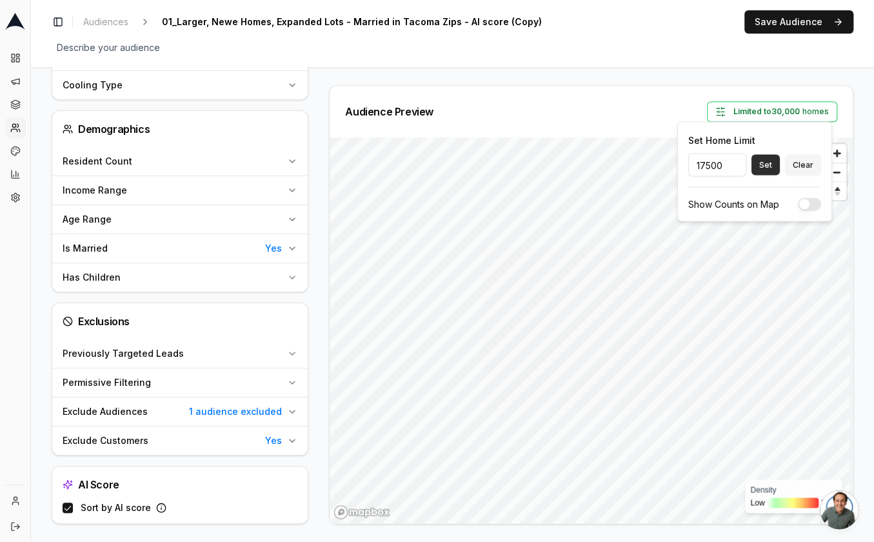
type input "17500"
click at [543, 172] on button "Set" at bounding box center [765, 164] width 28 height 21
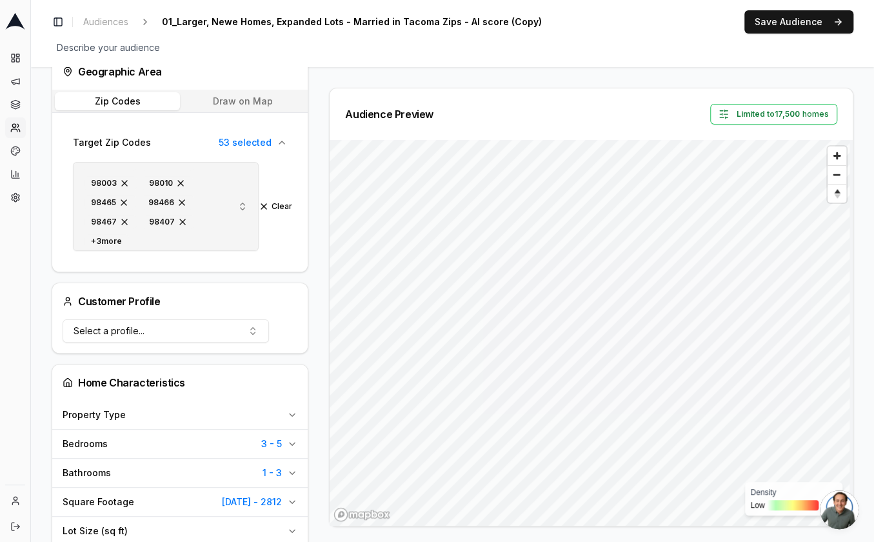
scroll to position [119, 0]
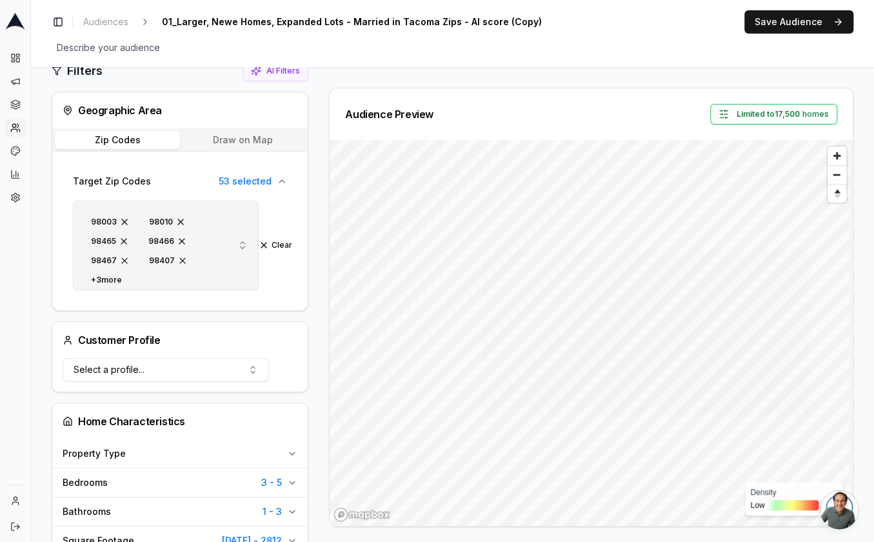
click at [121, 255] on span "button" at bounding box center [124, 260] width 10 height 10
click at [101, 273] on div "+ 2 more" at bounding box center [106, 280] width 45 height 14
click at [228, 279] on button "98055 98390 98058 98422 98335 98391 98030 98327 98001 98333 98321 98042 98445 9…" at bounding box center [166, 245] width 186 height 89
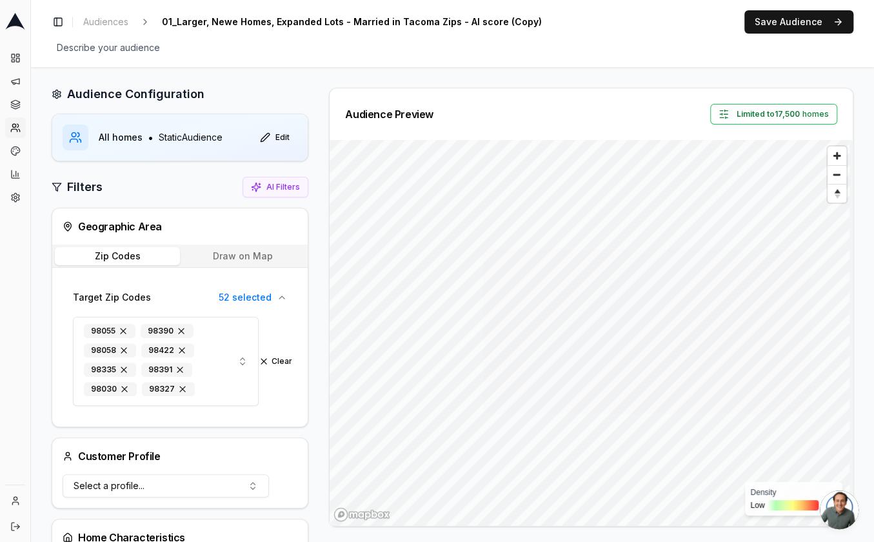
scroll to position [0, 0]
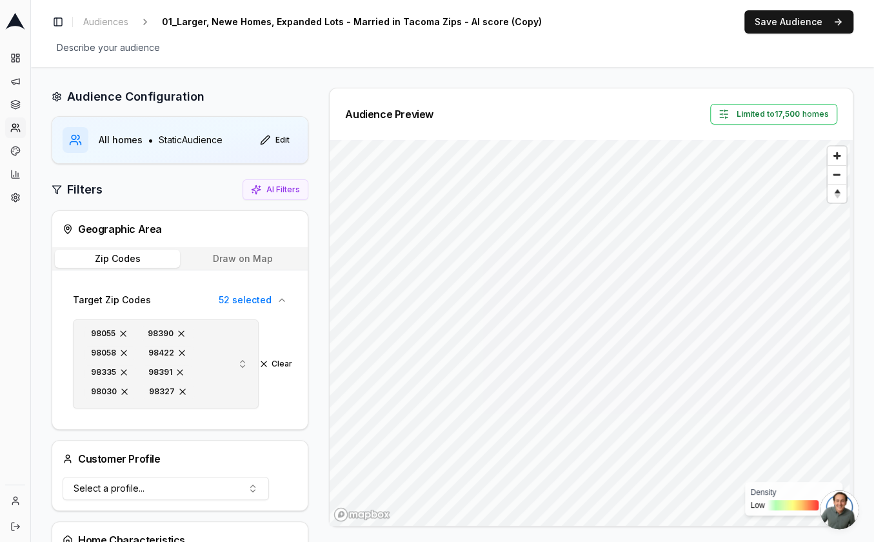
drag, startPoint x: 221, startPoint y: 329, endPoint x: 220, endPoint y: 339, distance: 10.3
click at [227, 384] on button "98055 98390 98058 98422 98335 98391 98030 98327 98001 98333 98321 98042 98445 9…" at bounding box center [166, 363] width 186 height 89
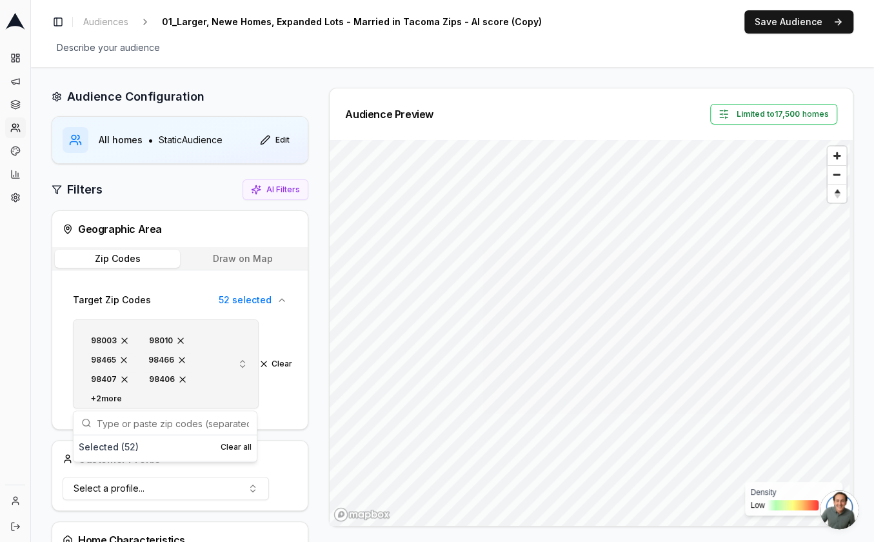
click at [117, 399] on div "+ 2 more" at bounding box center [106, 399] width 45 height 14
click at [123, 395] on div "+ 2 more" at bounding box center [106, 399] width 45 height 14
click at [119, 395] on div "+ 2 more" at bounding box center [106, 399] width 45 height 14
click at [117, 396] on div "+ 2 more" at bounding box center [106, 399] width 45 height 14
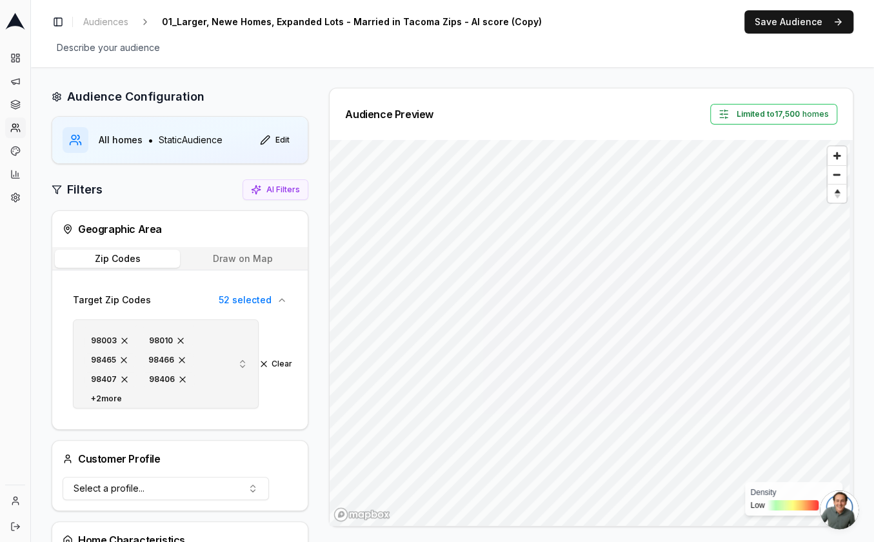
click at [117, 397] on div "+ 2 more" at bounding box center [106, 399] width 45 height 14
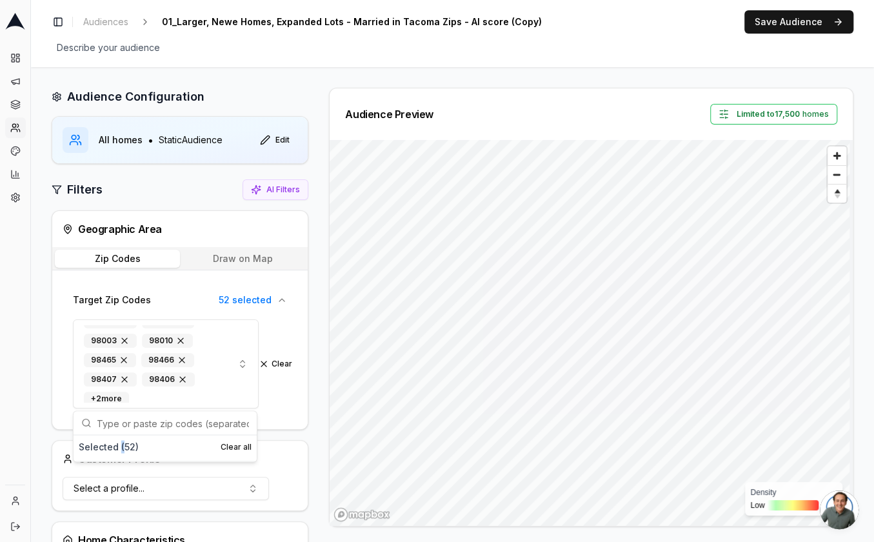
click at [121, 449] on div "Selected ( 52 )" at bounding box center [109, 446] width 60 height 13
click at [181, 355] on span "button" at bounding box center [182, 360] width 10 height 10
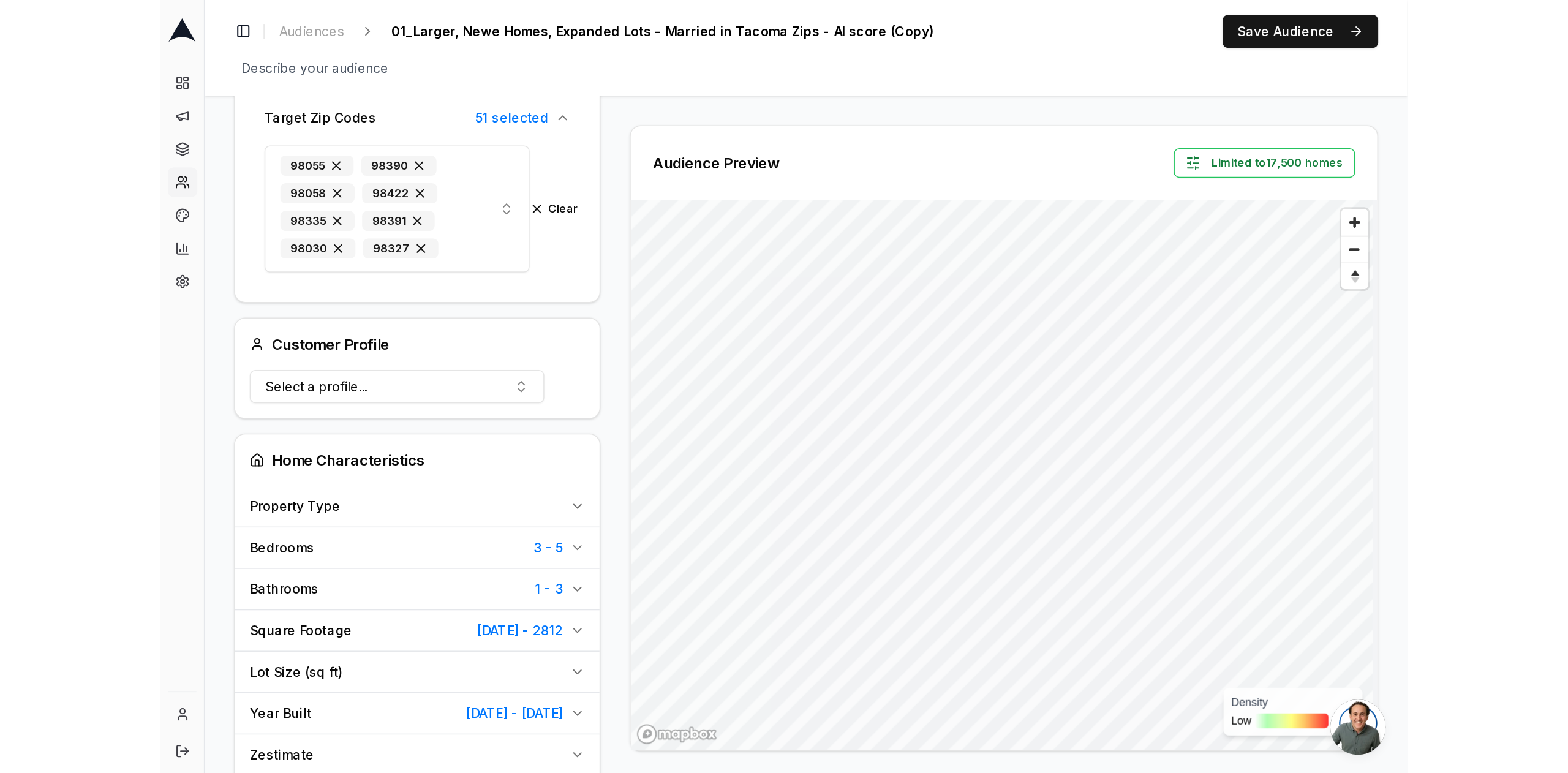
scroll to position [0, 0]
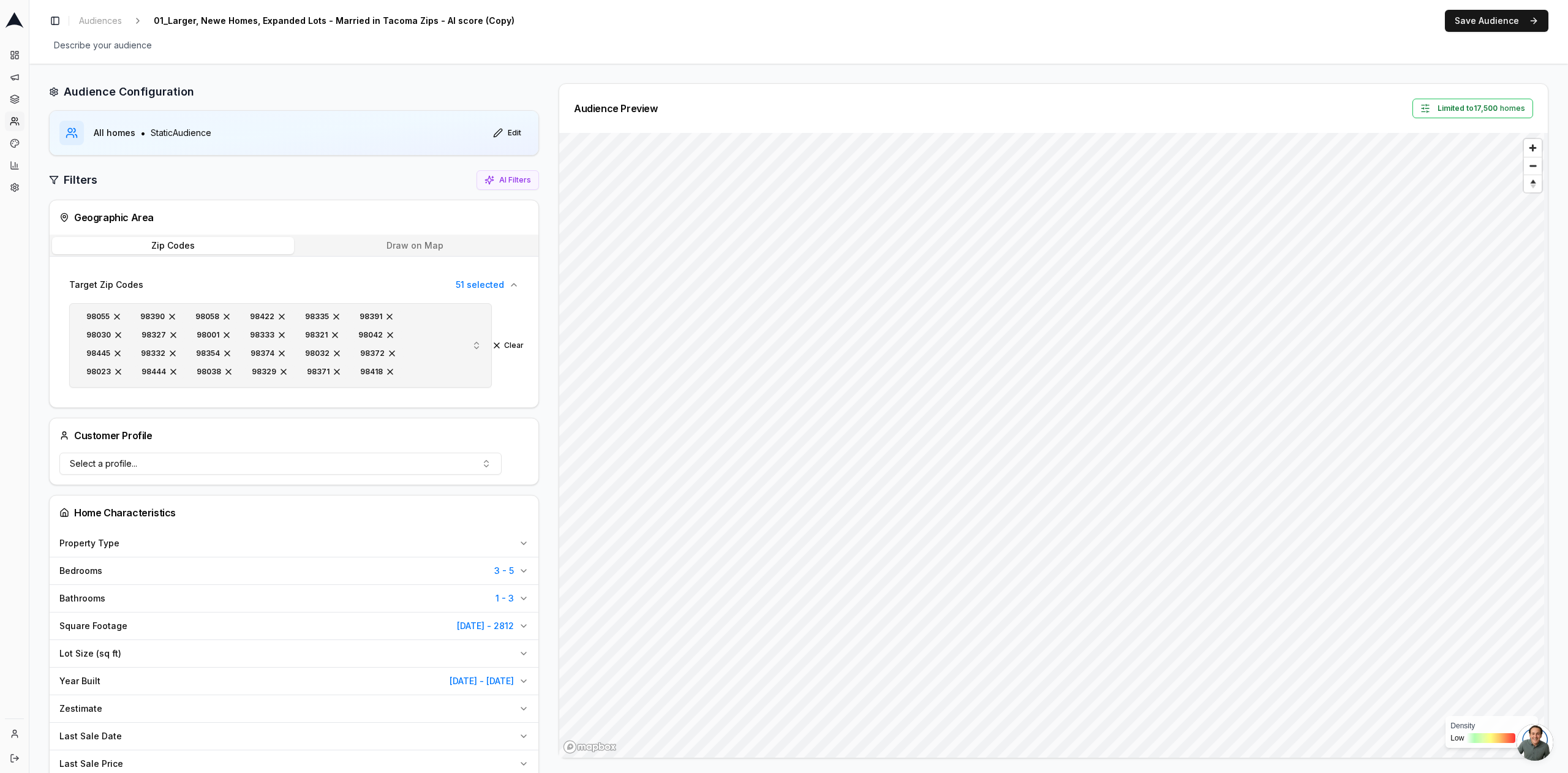
drag, startPoint x: 439, startPoint y: 330, endPoint x: 435, endPoint y: 367, distance: 37.2
click at [434, 367] on div "98055 98390 98058 98422 98335 98391 98030 98327 98001 98333 98321 98042 98445 9…" at bounding box center [260, 345] width 362 height 73
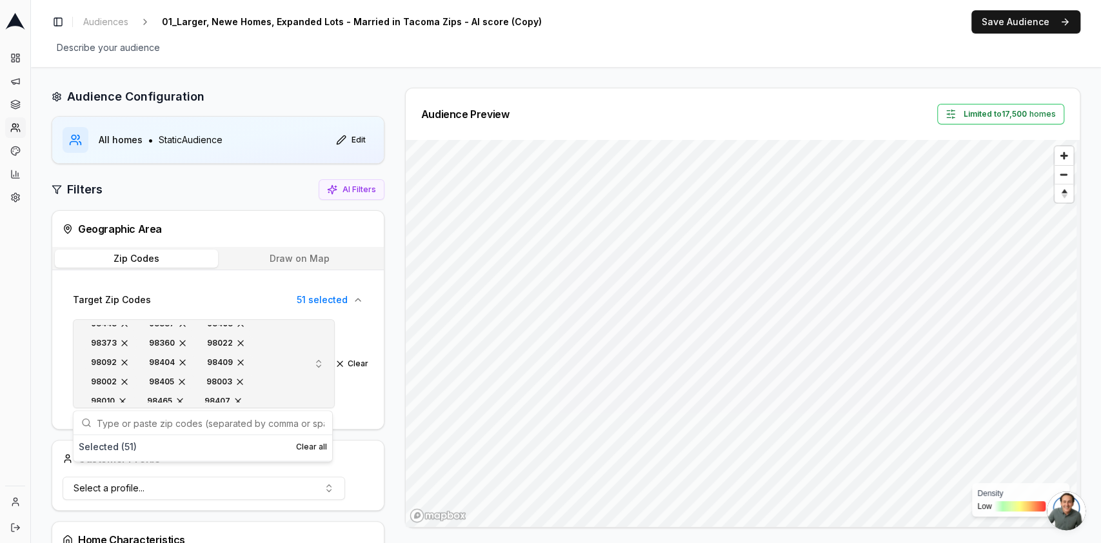
scroll to position [246, 0]
click at [239, 338] on span "button" at bounding box center [240, 338] width 10 height 10
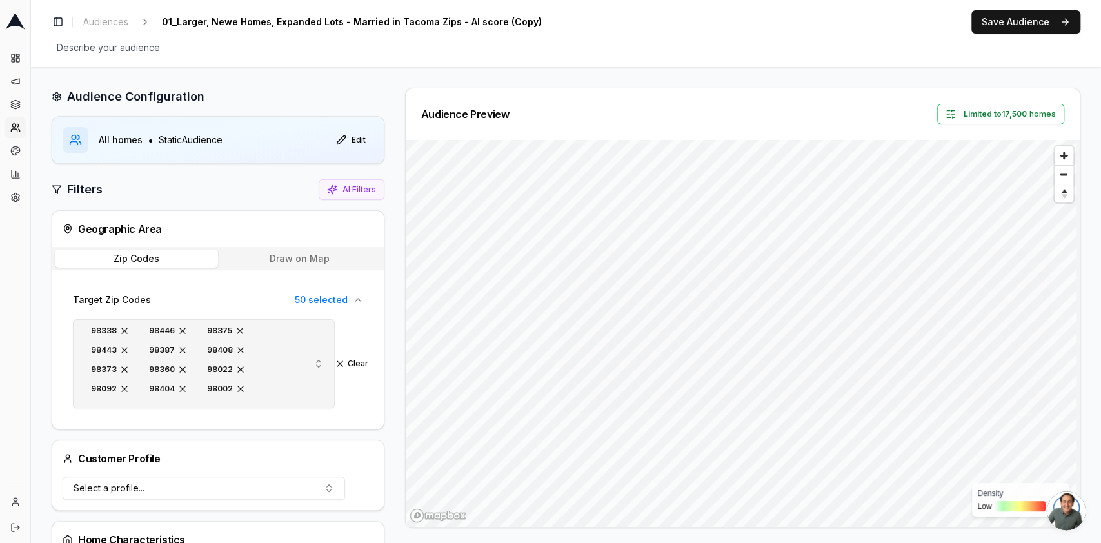
scroll to position [186, 0]
click at [239, 359] on span "button" at bounding box center [240, 360] width 10 height 10
click at [179, 397] on div "98055 98390 98058 98422 98335 98391 98030 98327 98001 98333 98321 98042 98445 9…" at bounding box center [191, 363] width 215 height 77
drag, startPoint x: 301, startPoint y: 392, endPoint x: 302, endPoint y: 384, distance: 7.8
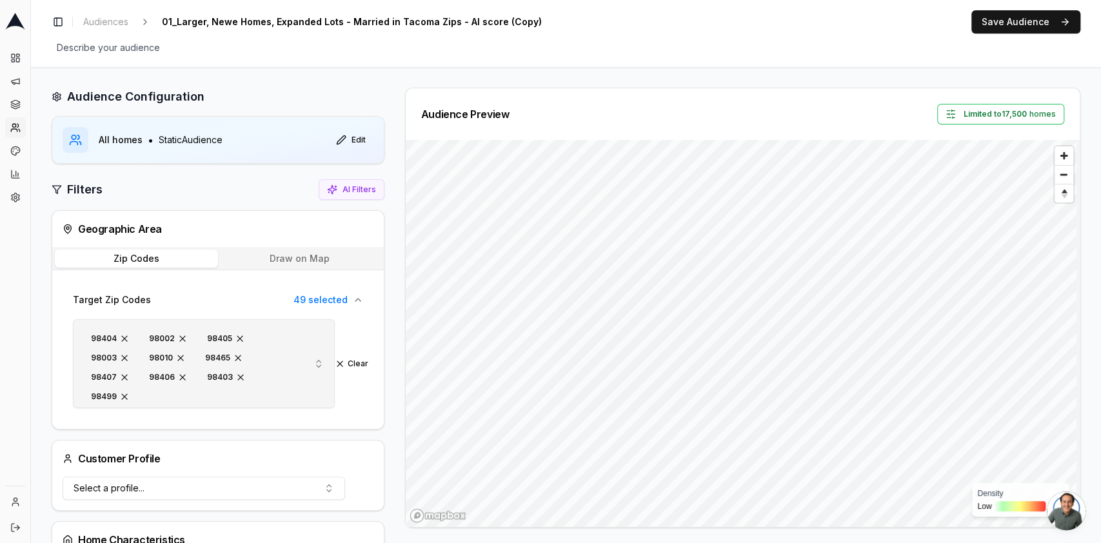
click at [302, 384] on button "98055 98390 98058 98422 98335 98391 98030 98327 98001 98333 98321 98042 98445 9…" at bounding box center [204, 363] width 262 height 89
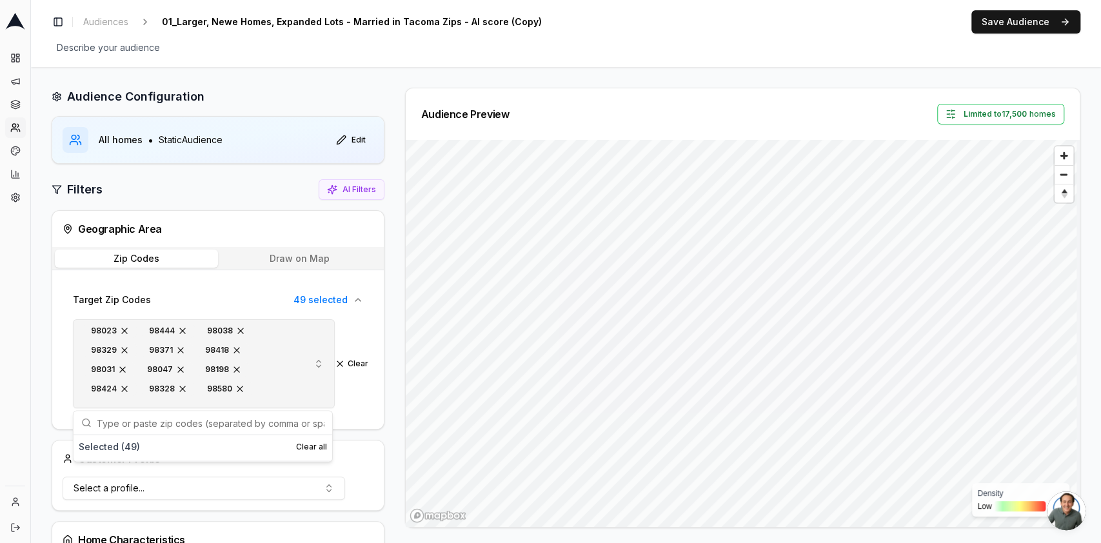
scroll to position [95, 0]
click at [183, 351] on span "button" at bounding box center [182, 354] width 10 height 10
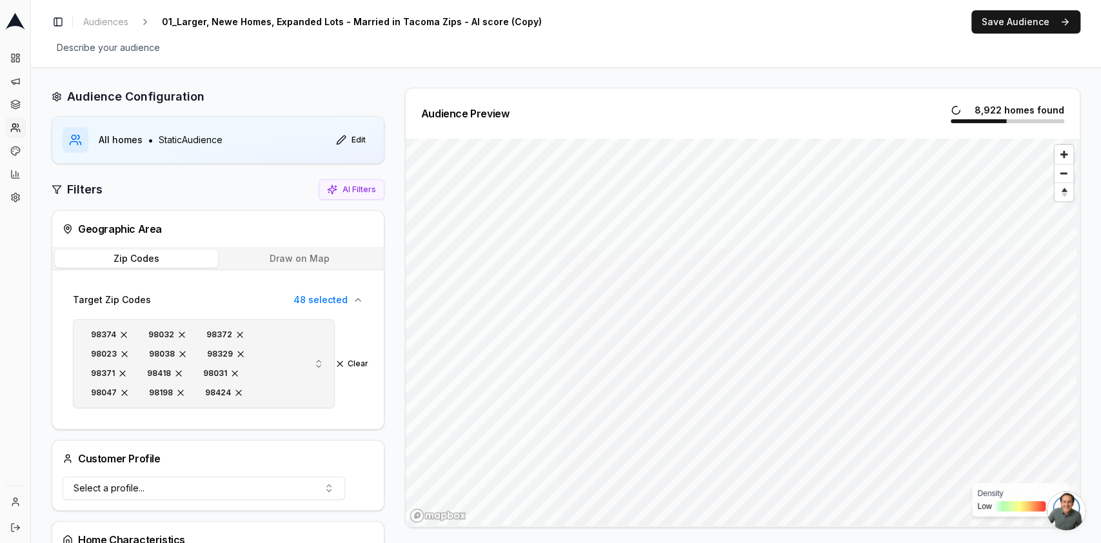
click at [174, 372] on span "button" at bounding box center [179, 373] width 10 height 10
click at [186, 394] on span "button" at bounding box center [182, 397] width 10 height 10
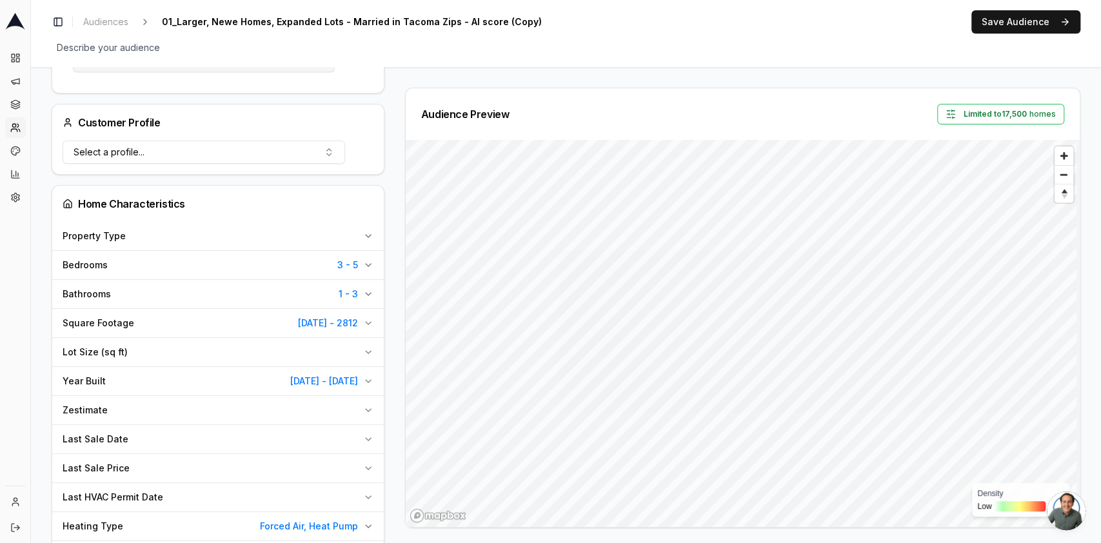
scroll to position [344, 0]
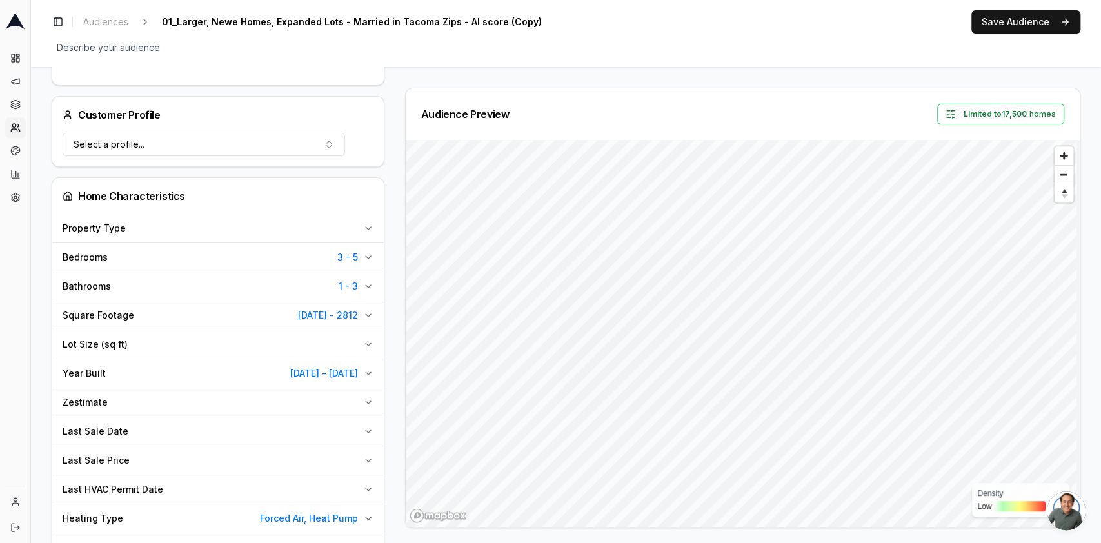
click at [359, 370] on button "Year Built 1973 - 2013" at bounding box center [218, 373] width 332 height 28
click at [96, 408] on input "1973" at bounding box center [109, 404] width 93 height 23
click at [99, 410] on input "1973" at bounding box center [109, 404] width 93 height 23
drag, startPoint x: 101, startPoint y: 405, endPoint x: 79, endPoint y: 406, distance: 22.0
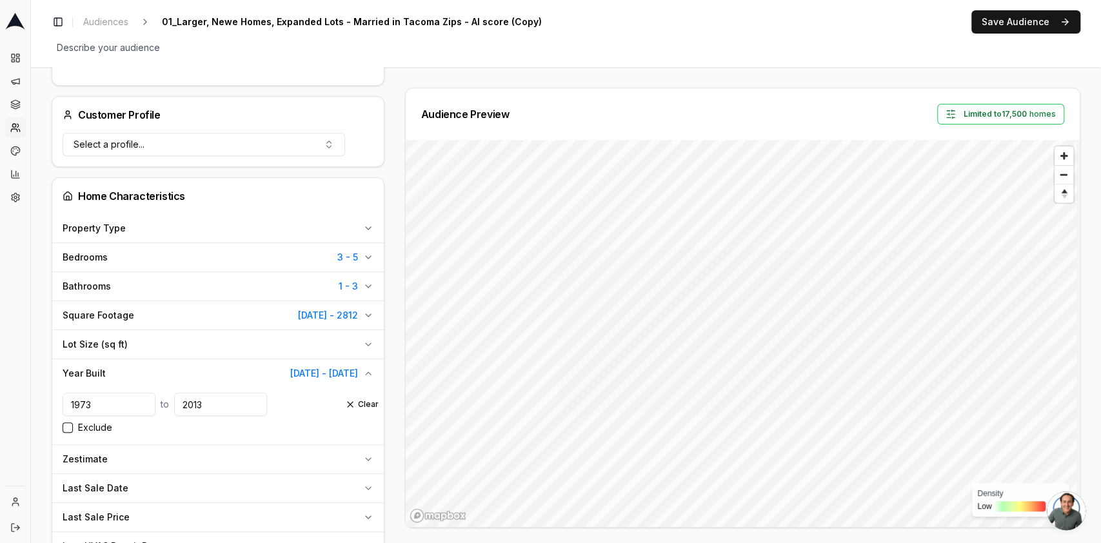
click at [79, 406] on input "1973" at bounding box center [109, 404] width 93 height 23
drag, startPoint x: 81, startPoint y: 405, endPoint x: 95, endPoint y: 407, distance: 15.0
click at [95, 407] on input "1916" at bounding box center [109, 404] width 93 height 23
type input "1973"
click at [497, 15] on span "01_Larger, Newe Homes, Expanded Lots - Married in Tacoma Zips - AI score (Copy)" at bounding box center [352, 22] width 390 height 18
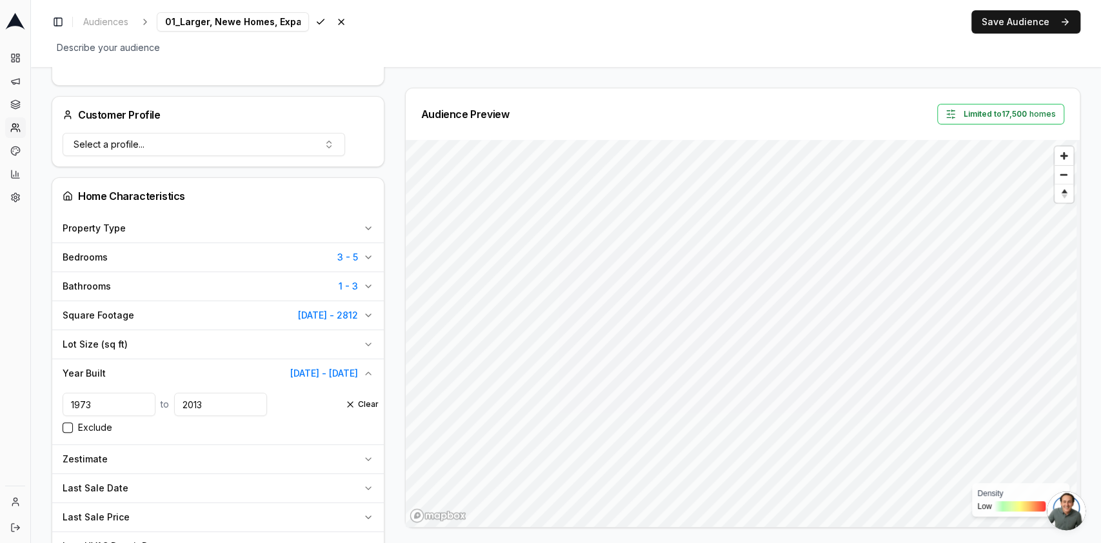
scroll to position [0, 238]
click at [258, 23] on input "01_Larger, Newe Homes, Expanded Lots - Married in Tacoma Zips - AI score (Copy)" at bounding box center [233, 21] width 152 height 19
drag, startPoint x: 259, startPoint y: 25, endPoint x: 303, endPoint y: 25, distance: 43.2
click at [302, 25] on div "01_Larger, Newe Homes, Expanded Lots - Married in Tacoma Zips - AI score (Copy)…" at bounding box center [254, 21] width 194 height 19
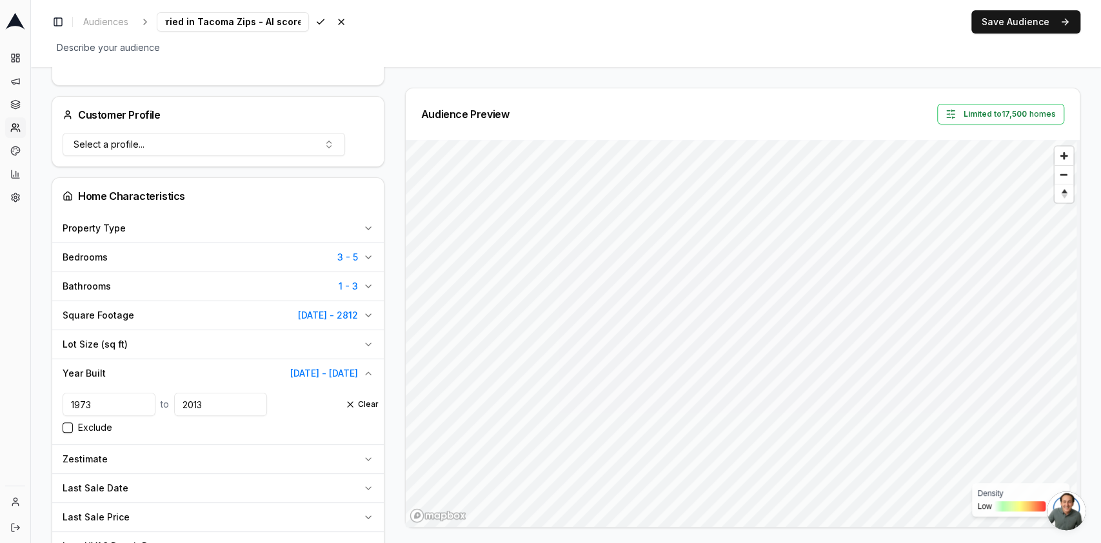
click at [184, 26] on input "01_Larger, Newe Homes, Expanded Lots - Married in Tacoma Zips - AI score" at bounding box center [233, 21] width 152 height 19
drag, startPoint x: 232, startPoint y: 18, endPoint x: 314, endPoint y: 22, distance: 82.0
click at [314, 22] on div "01_Larger, Newe Homes, Expanded Lots - Married in Reduced Tacoma Zips - AI scor…" at bounding box center [254, 21] width 194 height 19
click at [258, 19] on input "01_Larger, Newe Homes, Expanded Lots - Married in Reduced Tacoma Zips - AI score" at bounding box center [233, 21] width 152 height 19
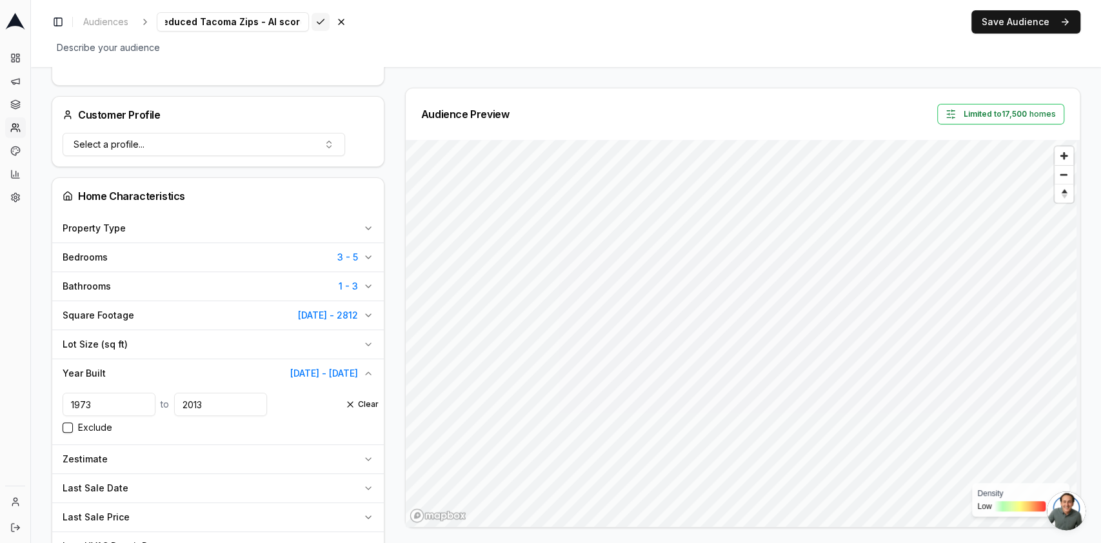
type input "01_Larger, Newe Homes, Expanded Lots - Married in Reduced Tacoma Zips - AI score"
click at [312, 27] on div "Save Cancel" at bounding box center [331, 22] width 39 height 18
click at [543, 13] on button "Save Audience" at bounding box center [1025, 21] width 109 height 23
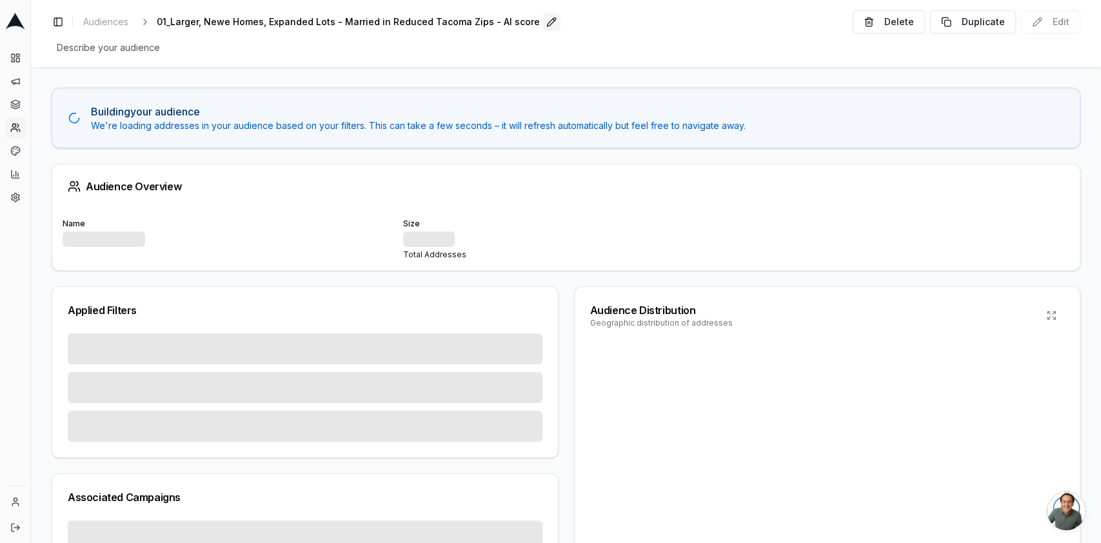
click at [542, 23] on button "Edit" at bounding box center [551, 22] width 18 height 18
click at [216, 14] on input "01_Larger, Newe Homes, Expanded Lots - Married in Reduced Tacoma Zips - AI score" at bounding box center [233, 21] width 152 height 19
drag, startPoint x: 217, startPoint y: 18, endPoint x: 179, endPoint y: 17, distance: 38.7
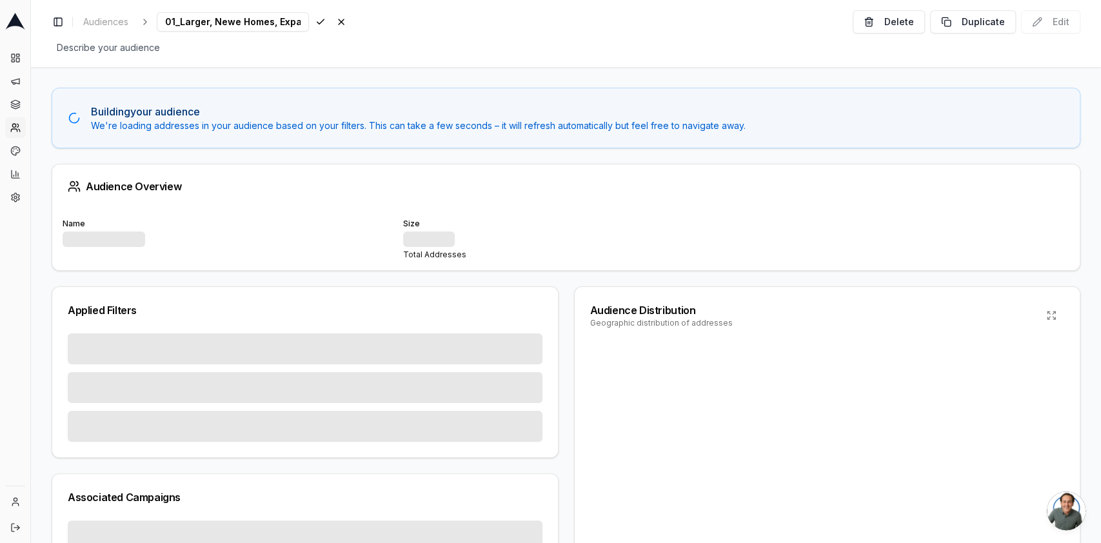
click at [133, 17] on ol "Audiences 01_Larger, Newe Homes, Expanded Lots - Married in Reduced Tacoma Zips…" at bounding box center [214, 21] width 272 height 19
drag, startPoint x: 228, startPoint y: 19, endPoint x: 239, endPoint y: 22, distance: 11.3
click at [228, 19] on input "01_Larger, Newe Homes, Expanded Lots - Married in Reduced Tacoma Zips - AI score" at bounding box center [233, 21] width 152 height 19
click at [272, 23] on input "01_Larger, Newe Homes, Expanded Lots - Married in Reduced Tacoma Zips - AI score" at bounding box center [233, 21] width 152 height 19
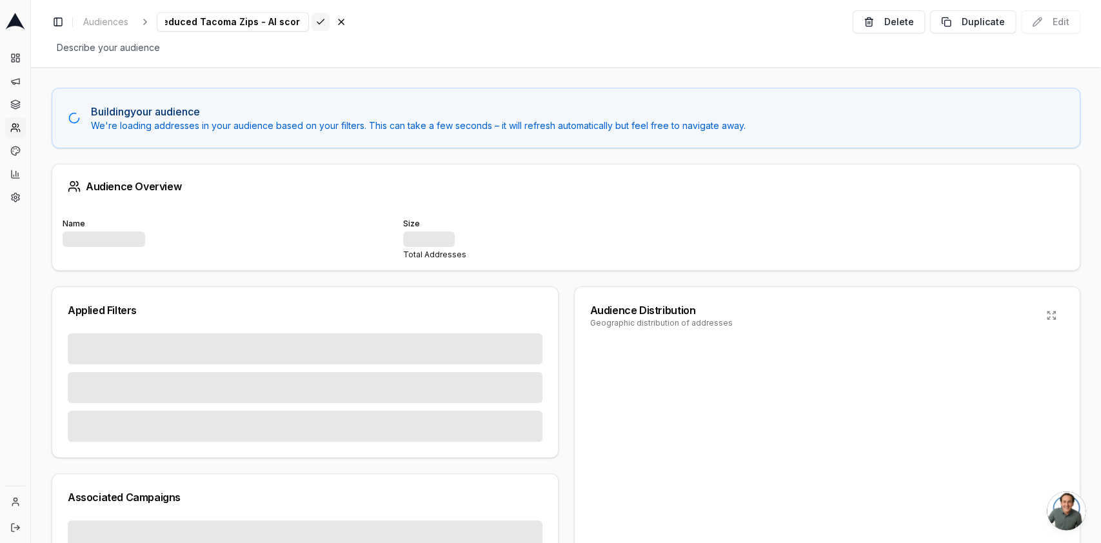
drag, startPoint x: 260, startPoint y: 23, endPoint x: 310, endPoint y: 25, distance: 49.7
click at [310, 25] on div "01_Larger, Newe Homes, Expanded Lots - Married in Reduced Tacoma Zips - AI scor…" at bounding box center [254, 21] width 194 height 19
click at [220, 23] on input "01_Larger, Newe Homes, Expanded Lots - Married in Reduced Tacoma Zips - AI score" at bounding box center [233, 21] width 152 height 19
drag, startPoint x: 246, startPoint y: 22, endPoint x: 168, endPoint y: 26, distance: 78.8
click at [168, 26] on input "01_Larger, Newe Homes, Expanded Lots - Married in Reduced Tacoma Zips - AI score" at bounding box center [233, 21] width 152 height 19
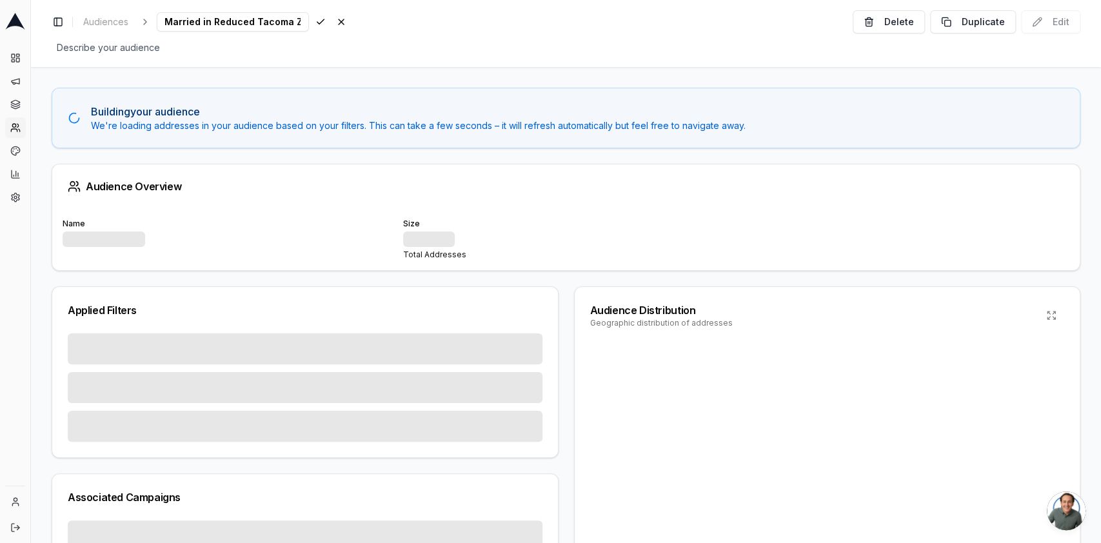
scroll to position [0, 143]
click at [225, 24] on input "01_Larger, Newe Homes, Expanded Lots - Married in Reduced Tacoma Zips - AI score" at bounding box center [233, 21] width 152 height 19
click at [215, 22] on input "01_Larger, Newe Homes, Expanded Lots -in Reduced Tacoma Zips - AI score" at bounding box center [233, 21] width 152 height 19
type input "01_Larger, Newe Homes, Expanded Lots - Reduced Tacoma Zips - AI score"
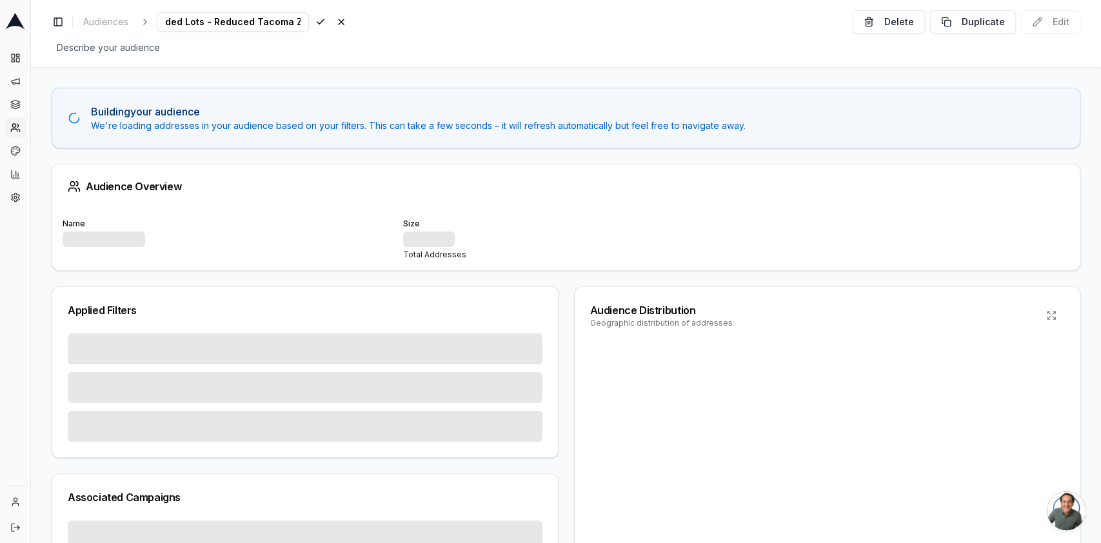
click at [543, 21] on div "Toggle Sidebar Audiences 01_Larger, Newe Homes, Expanded Lots - Reduced Tacoma …" at bounding box center [566, 21] width 1029 height 23
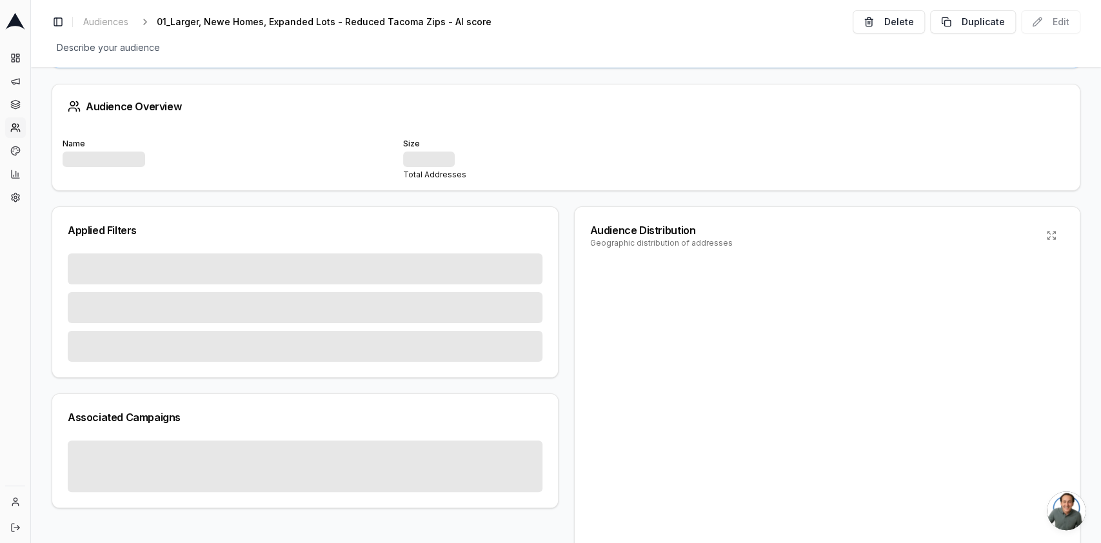
scroll to position [0, 0]
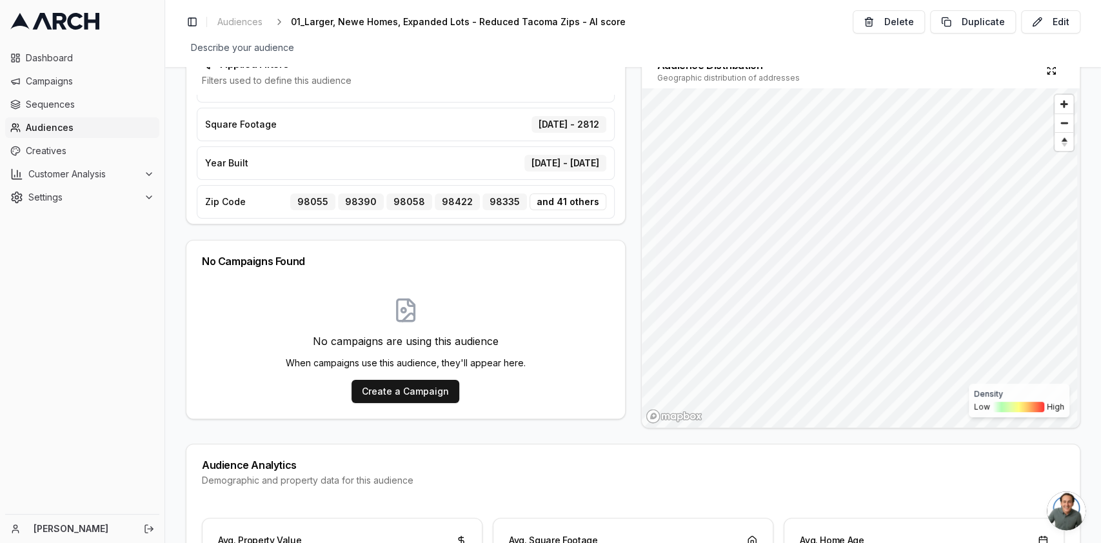
scroll to position [194, 0]
click at [551, 195] on div "and 41 others" at bounding box center [568, 199] width 77 height 17
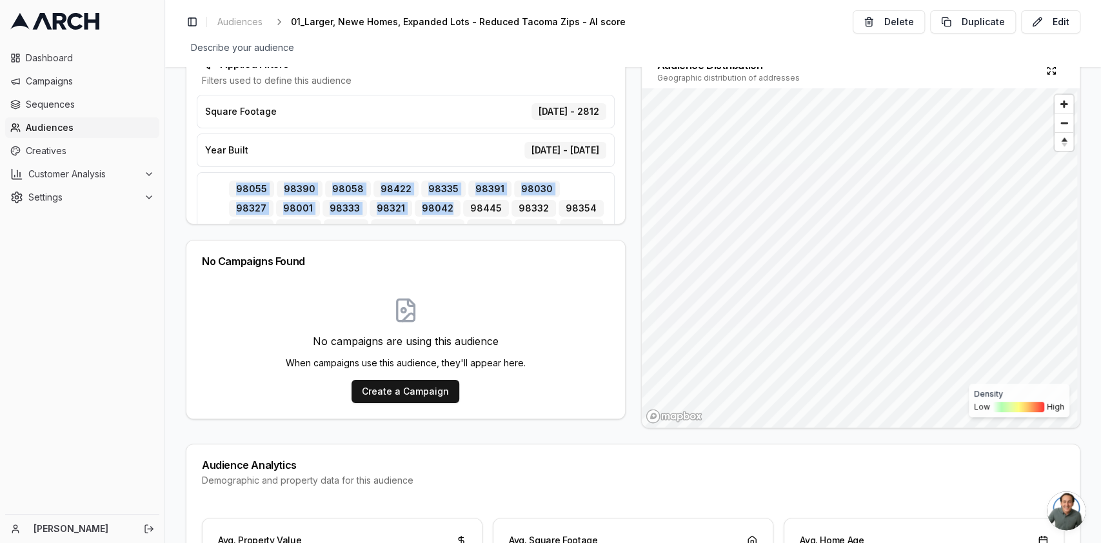
scroll to position [290, 0]
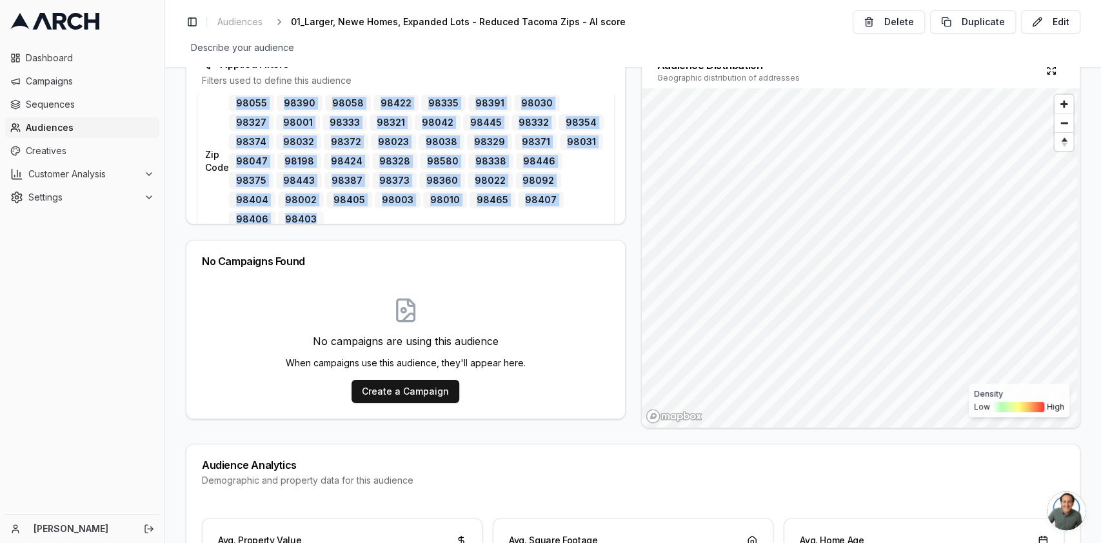
drag, startPoint x: 239, startPoint y: 186, endPoint x: 491, endPoint y: 201, distance: 252.0
click at [491, 201] on div "Zip Code 98055 98390 98058 98422 98335 98391 98030 98327 98001 98333 98321 9804…" at bounding box center [406, 161] width 418 height 150
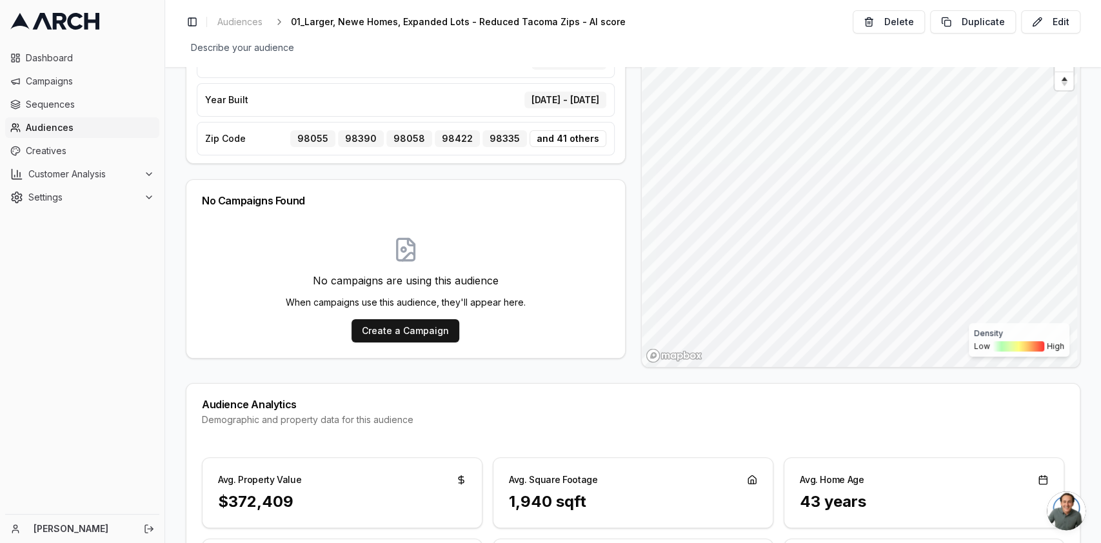
scroll to position [258, 0]
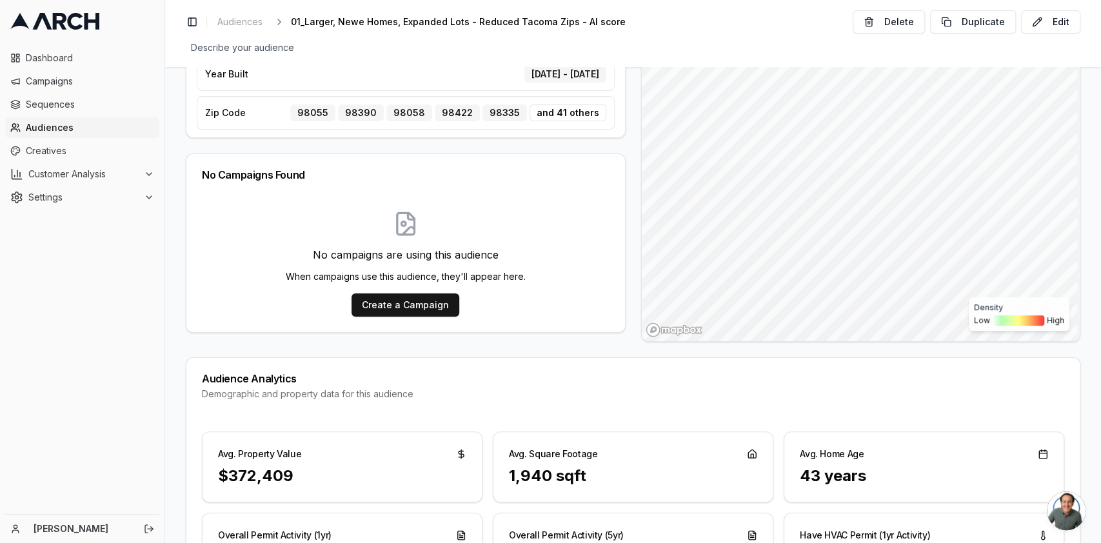
click at [590, 115] on div "and 41 others" at bounding box center [568, 112] width 77 height 17
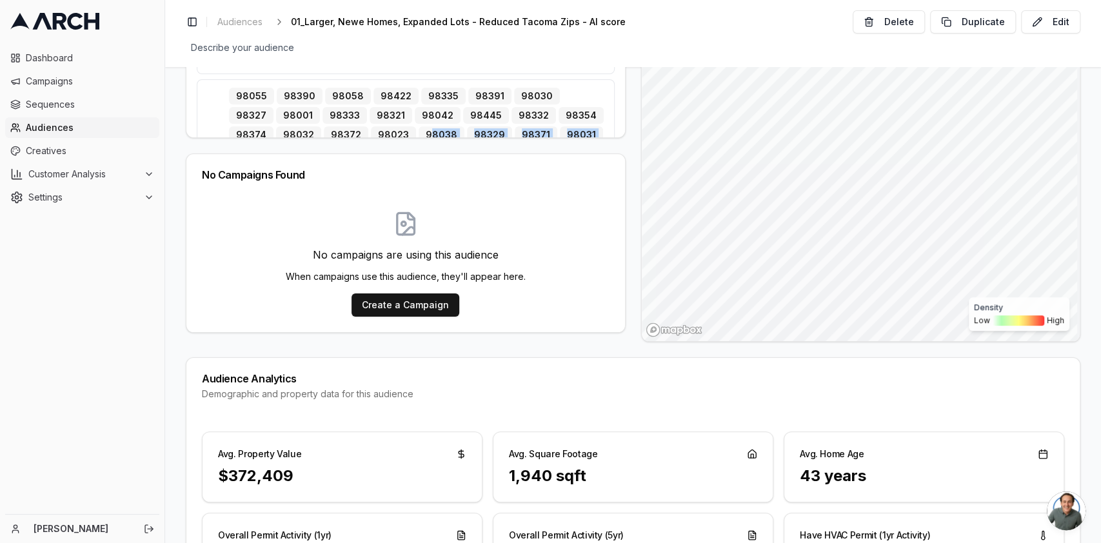
drag, startPoint x: 517, startPoint y: 109, endPoint x: 332, endPoint y: 117, distance: 184.7
click at [364, 129] on div "98055 98390 98058 98422 98335 98391 98030 98327 98001 98333 98321 98042 98445 9…" at bounding box center [417, 154] width 377 height 133
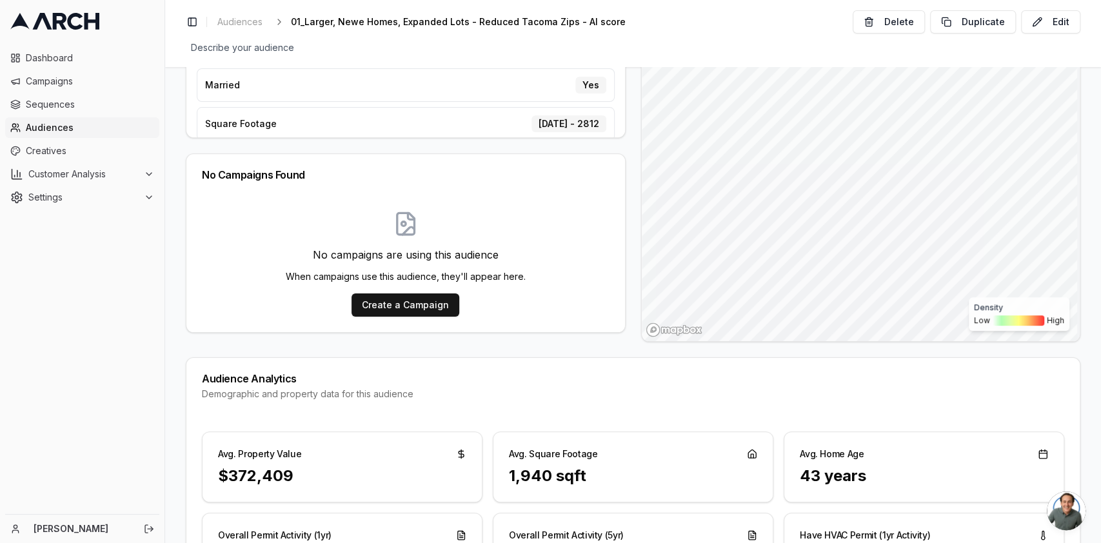
scroll to position [132, 0]
click at [1065, 25] on button "Edit" at bounding box center [1050, 21] width 59 height 23
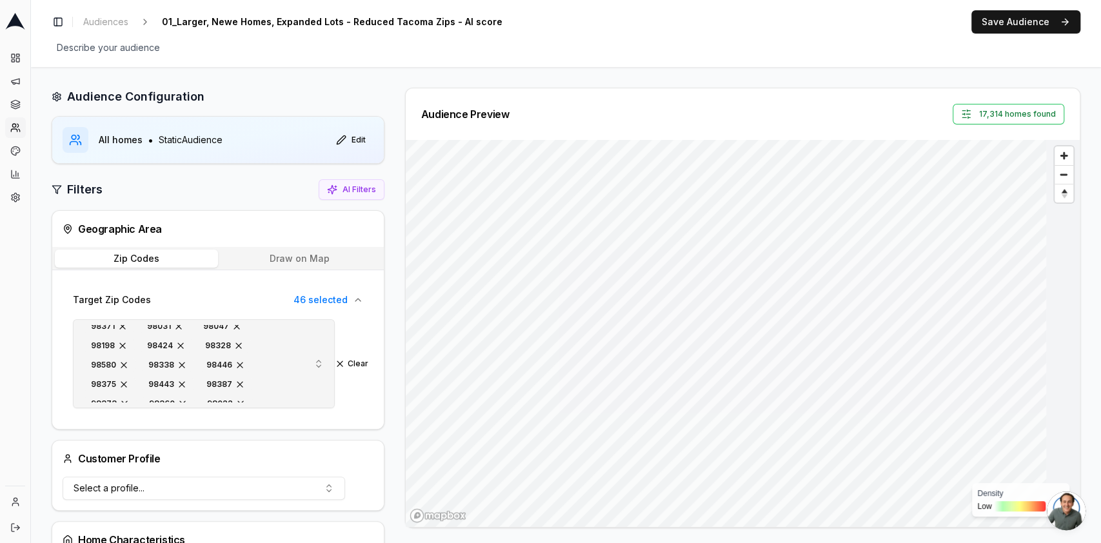
scroll to position [227, 0]
drag, startPoint x: 201, startPoint y: 389, endPoint x: 121, endPoint y: 365, distance: 84.1
click at [121, 365] on div "98055 98390 98058 98422 98335 98391 98030 98327 98001 98333 98321 98042 98445 9…" at bounding box center [191, 363] width 215 height 77
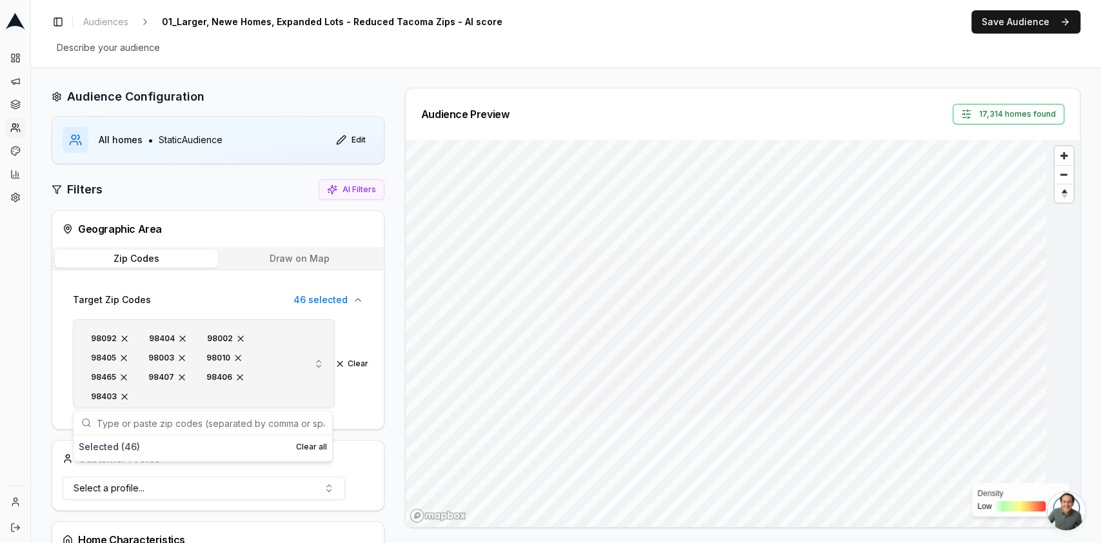
drag, startPoint x: 161, startPoint y: 403, endPoint x: 84, endPoint y: 374, distance: 82.7
click at [80, 377] on button "98055 98390 98058 98422 98335 98391 98030 98327 98001 98333 98321 98042 98445 9…" at bounding box center [204, 363] width 262 height 89
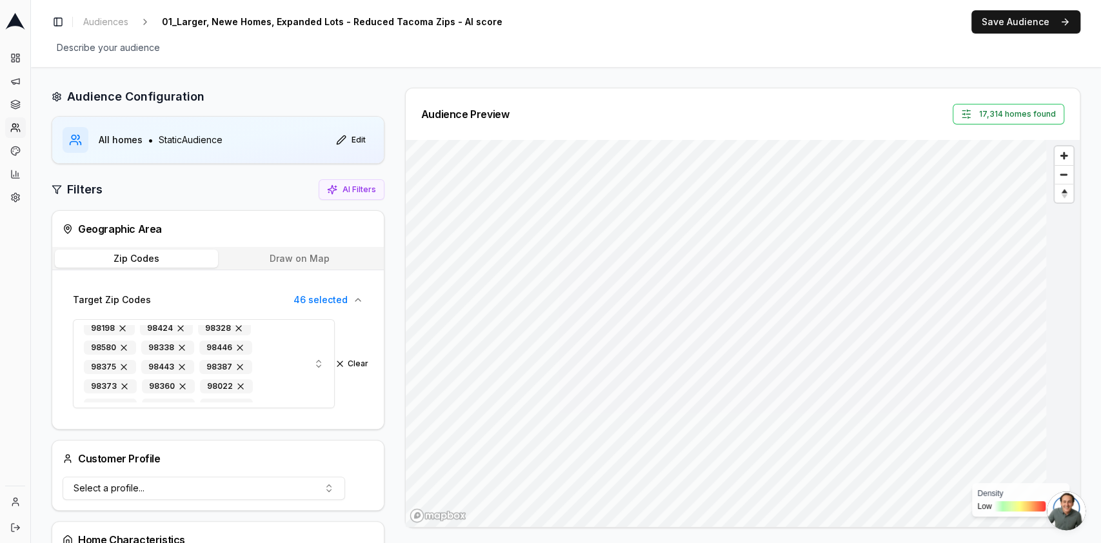
scroll to position [141, 0]
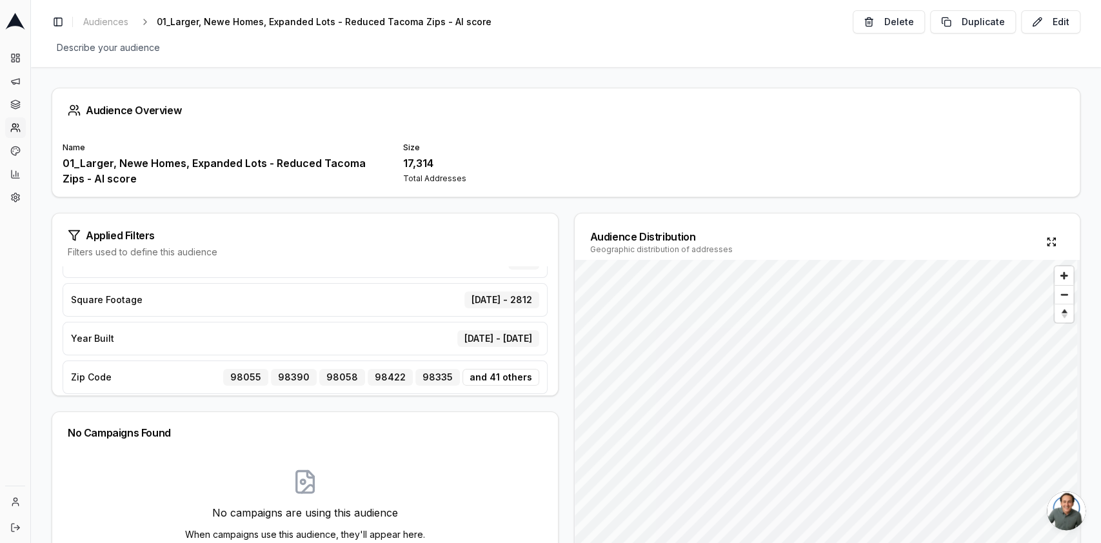
scroll to position [194, 0]
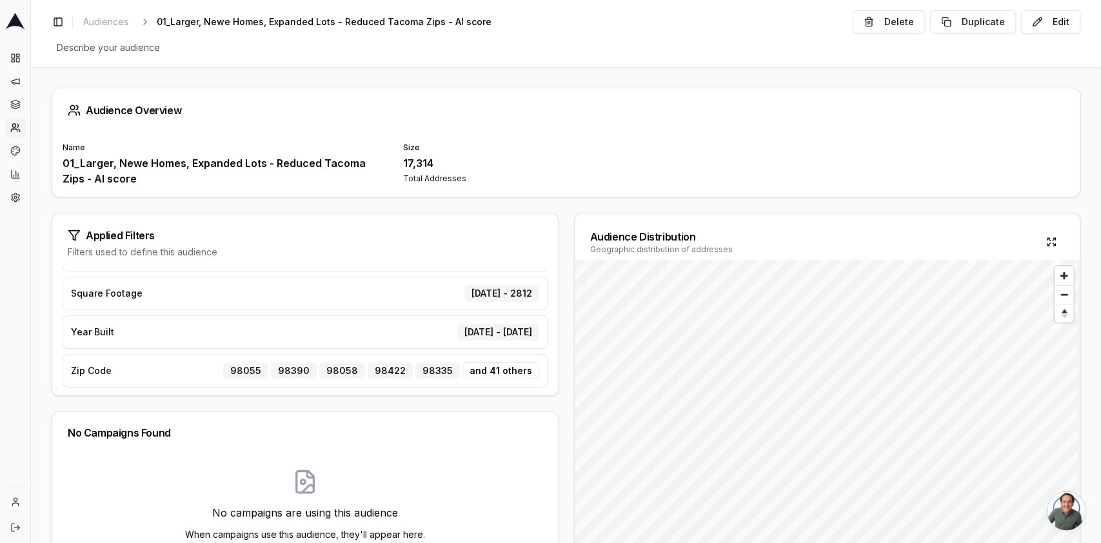
click at [526, 374] on div "and 41 others" at bounding box center [501, 371] width 77 height 17
click at [1037, 26] on button "Edit" at bounding box center [1050, 21] width 59 height 23
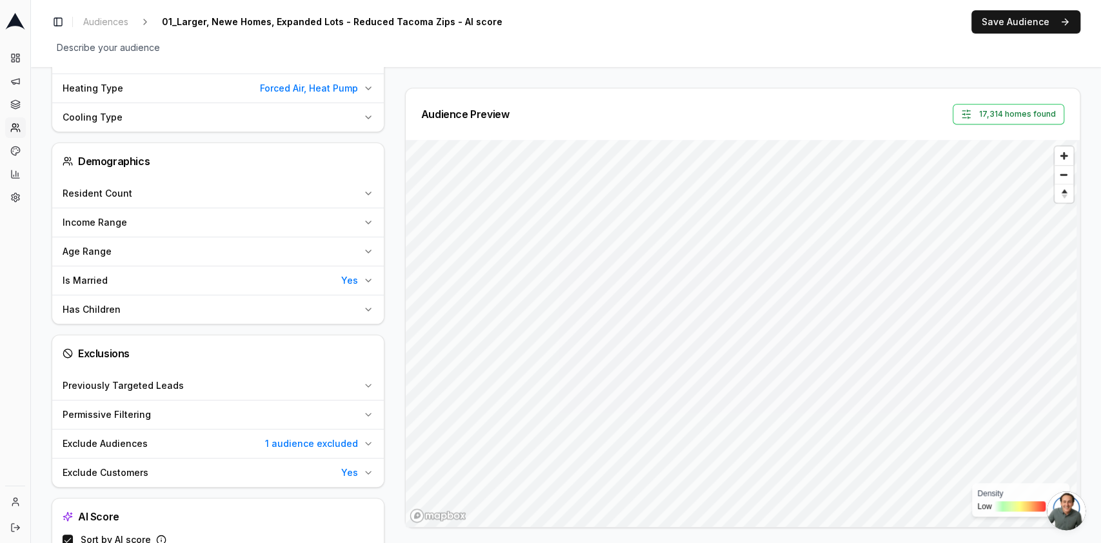
scroll to position [805, 0]
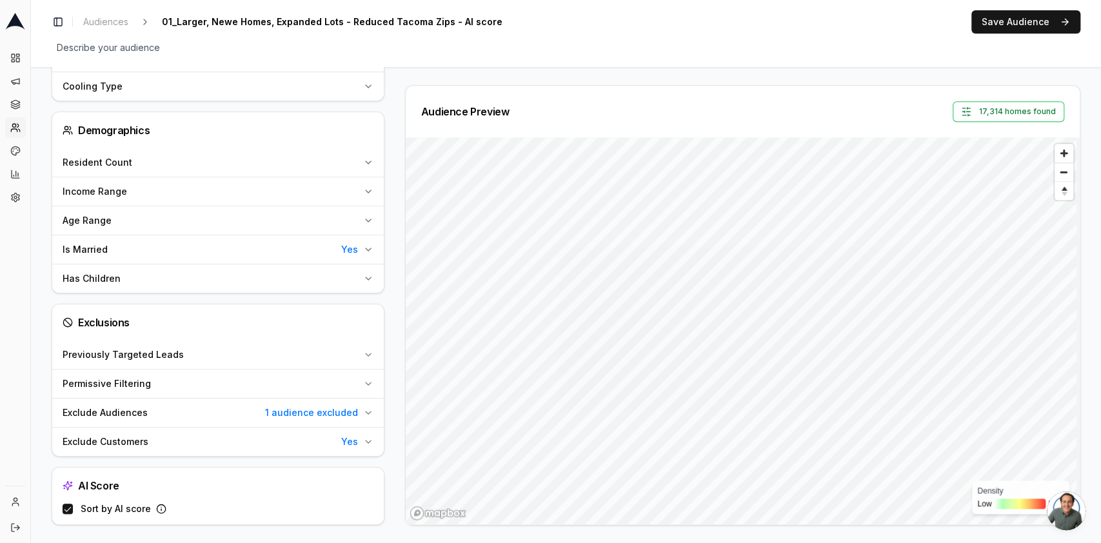
click at [75, 506] on div "Sort by AI score" at bounding box center [218, 509] width 311 height 10
click at [67, 508] on button "Sort by AI score" at bounding box center [68, 509] width 10 height 10
click at [67, 504] on button "Sort by AI score" at bounding box center [68, 509] width 10 height 10
